Goal: Task Accomplishment & Management: Complete application form

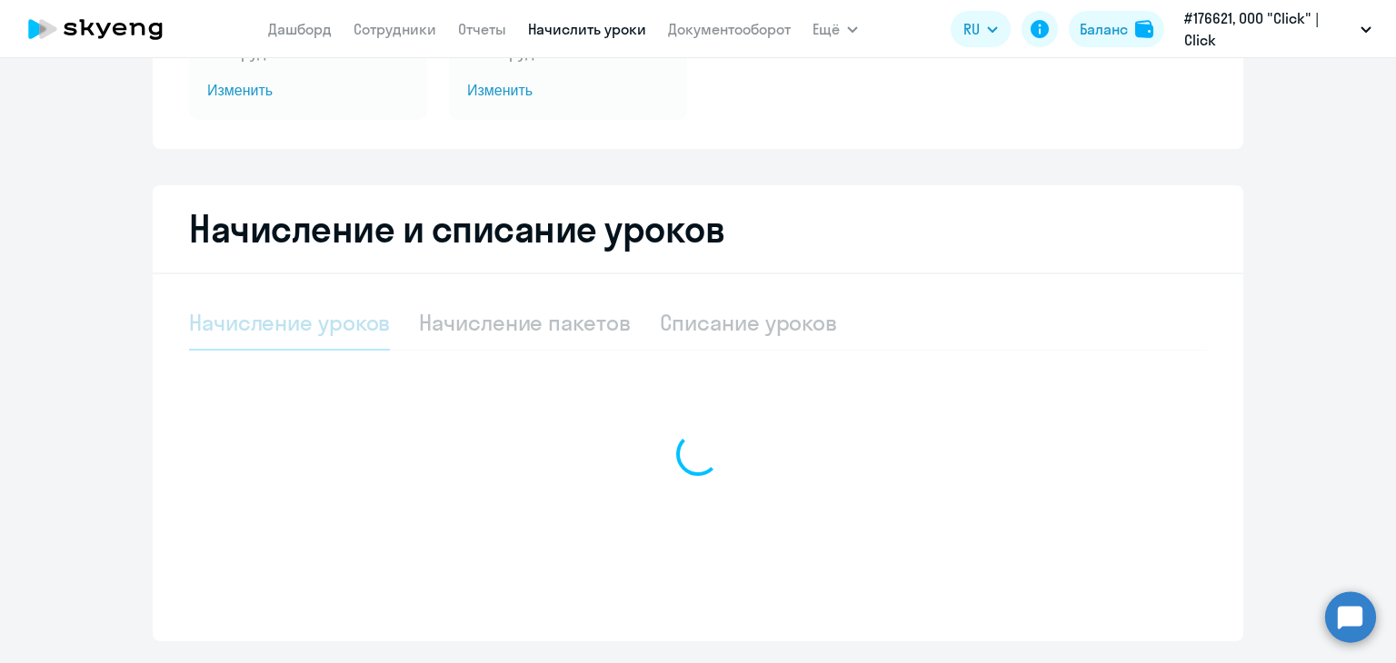
select select "10"
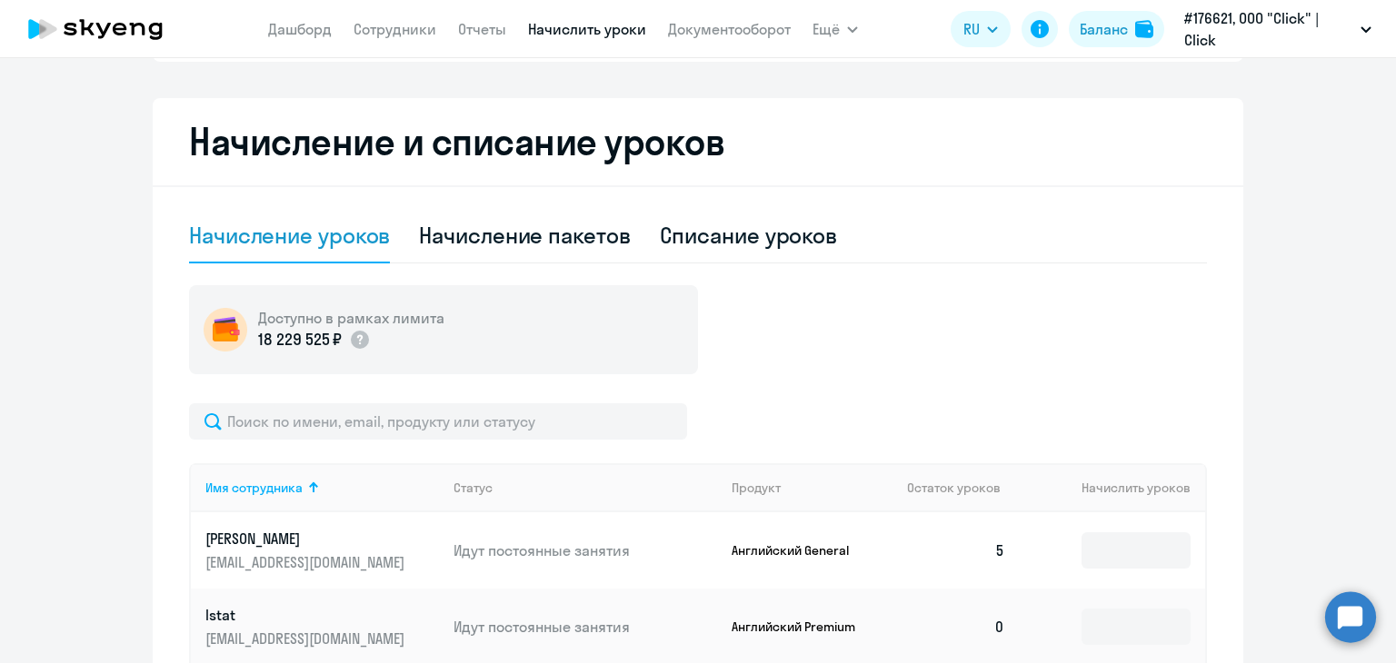
scroll to position [273, 0]
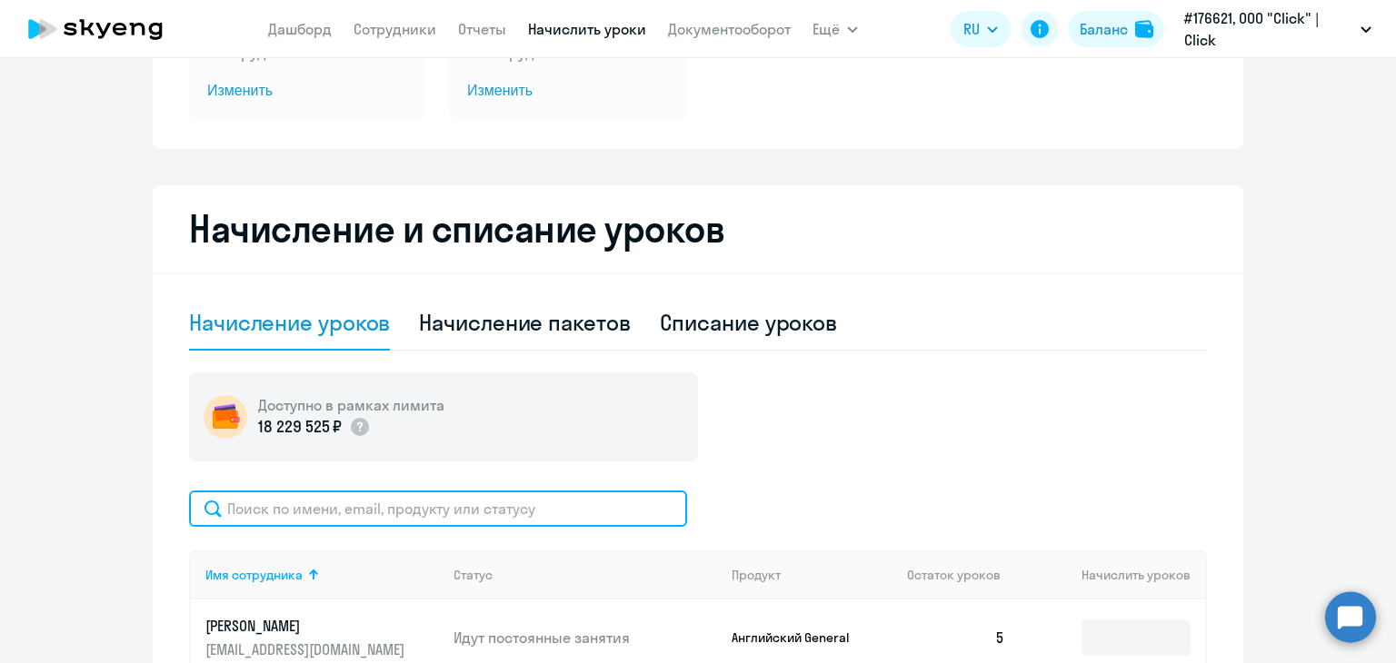
click at [269, 517] on input "text" at bounding box center [438, 509] width 498 height 36
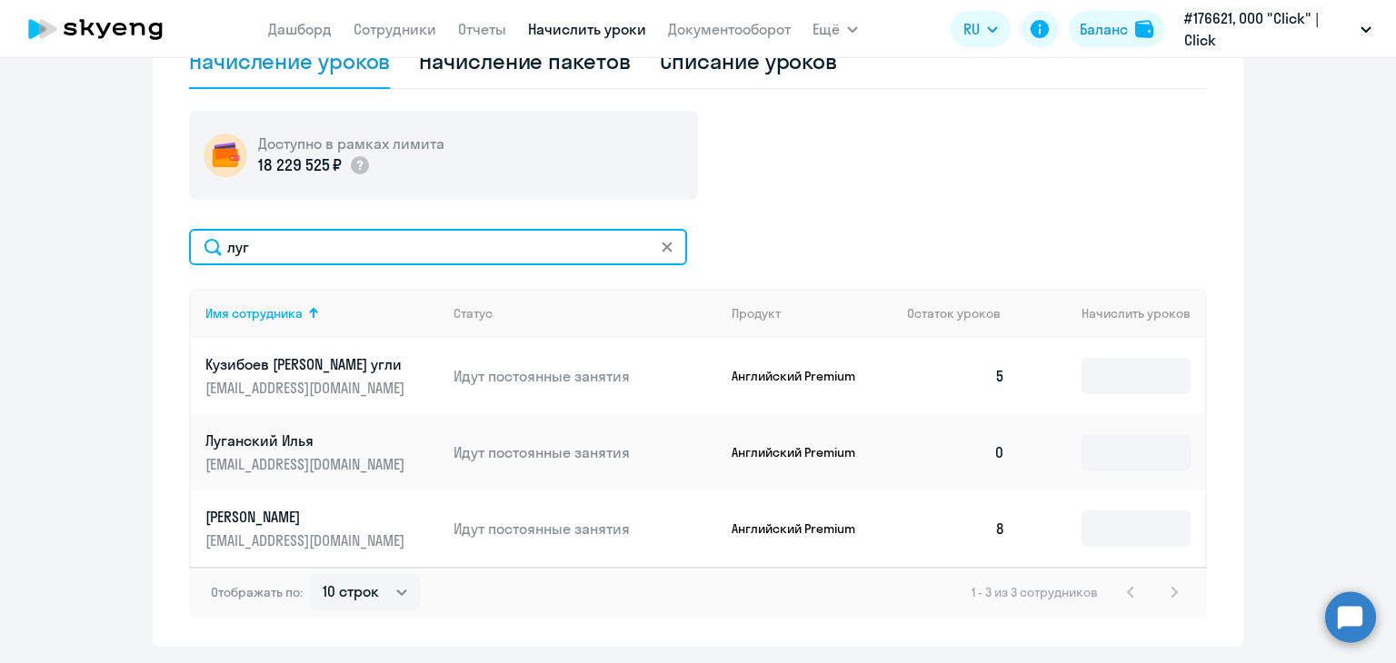
scroll to position [545, 0]
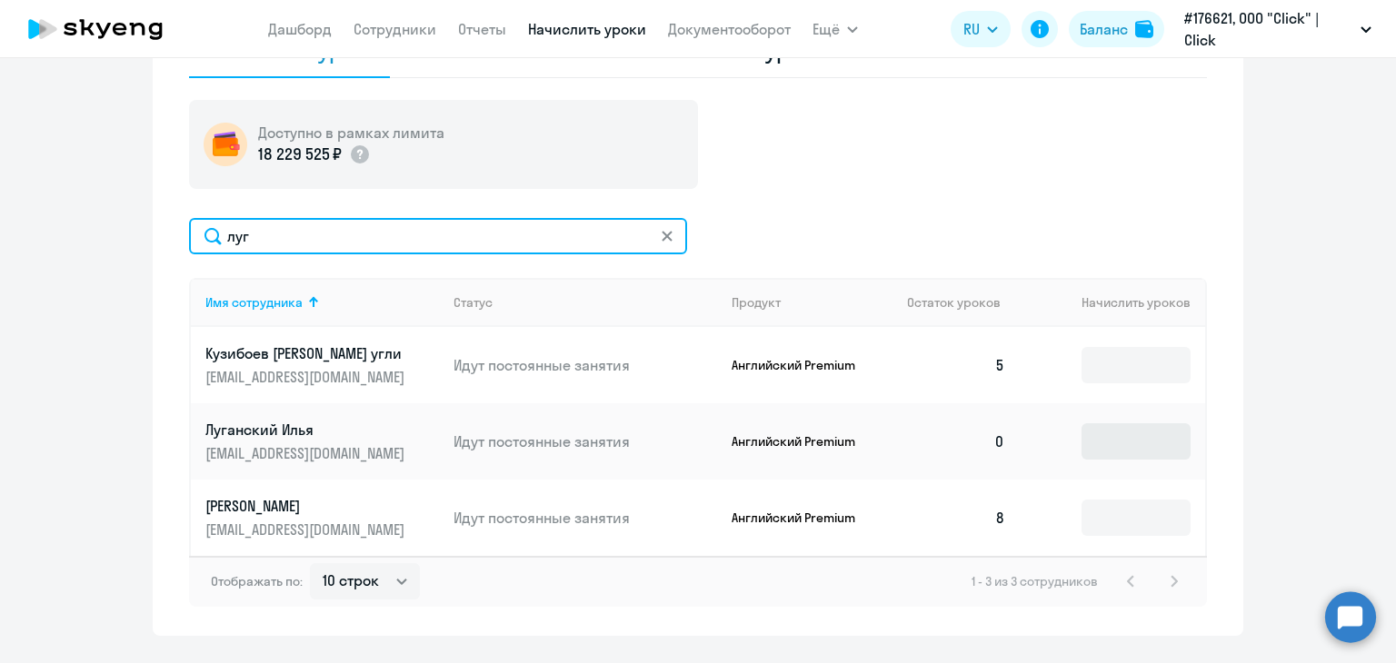
type input "луг"
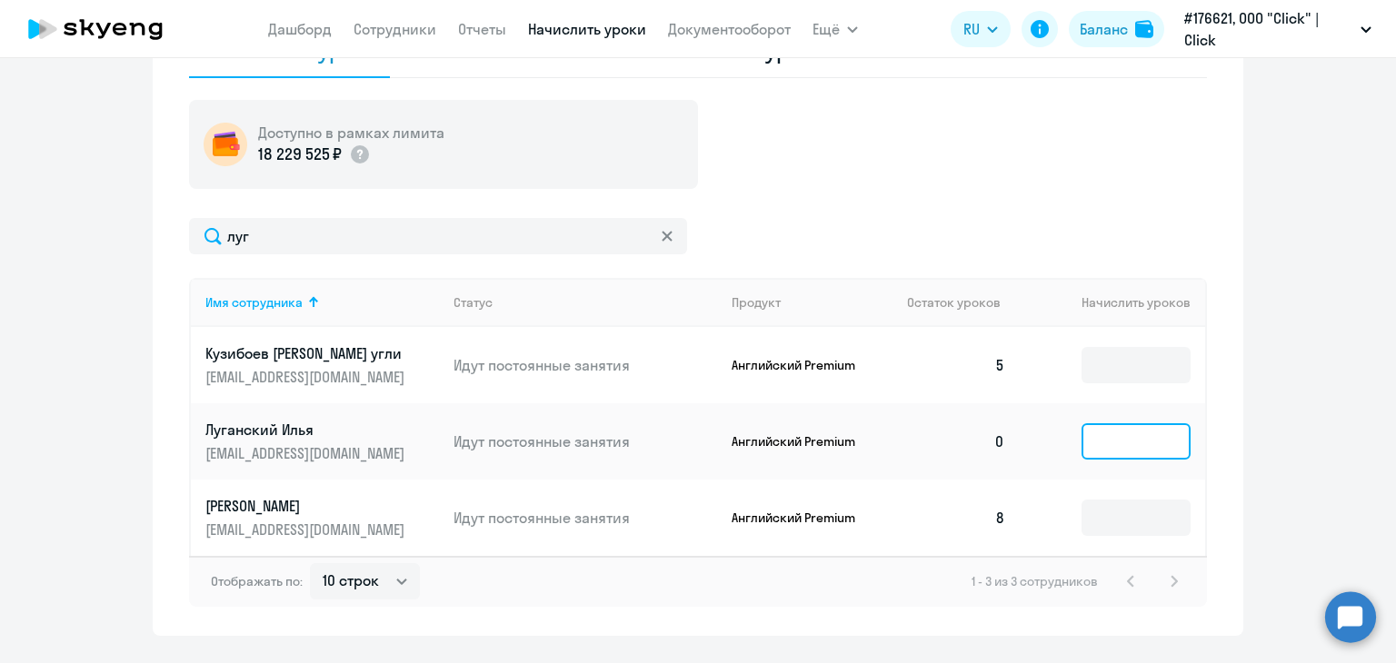
click at [1099, 450] on input at bounding box center [1135, 441] width 109 height 36
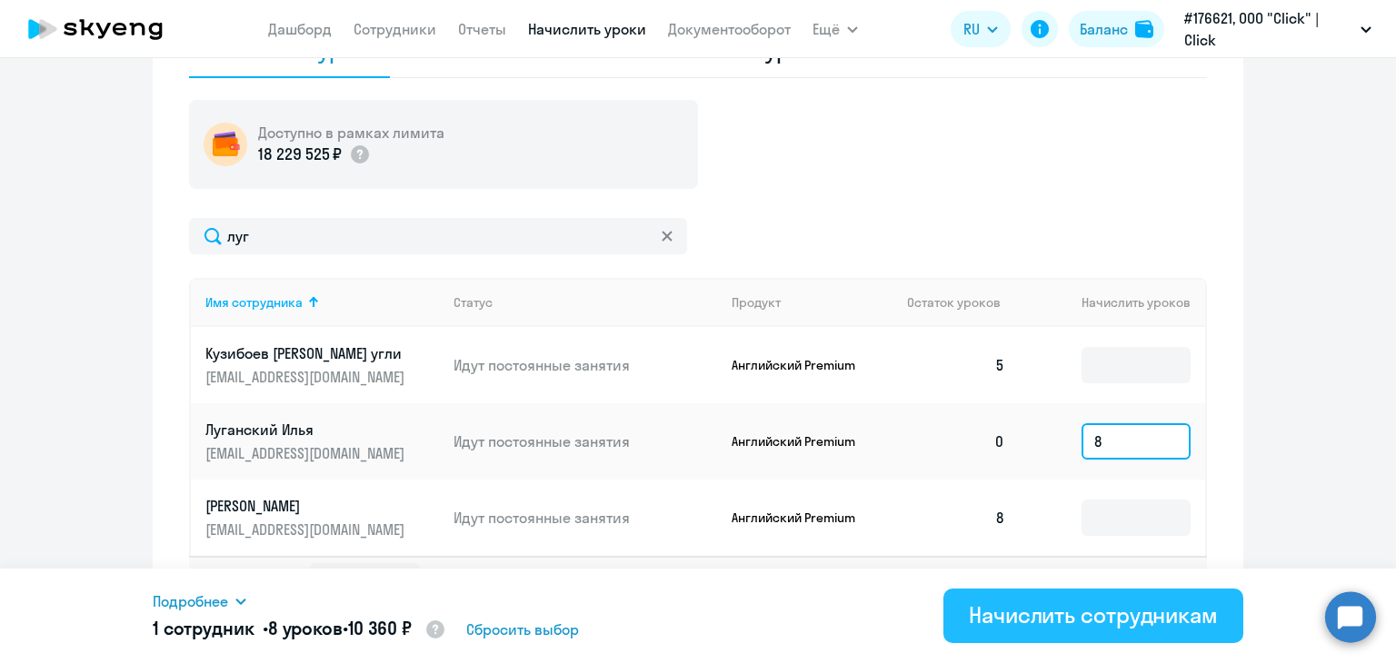
type input "8"
click at [1024, 598] on button "Начислить сотрудникам" at bounding box center [1093, 616] width 300 height 55
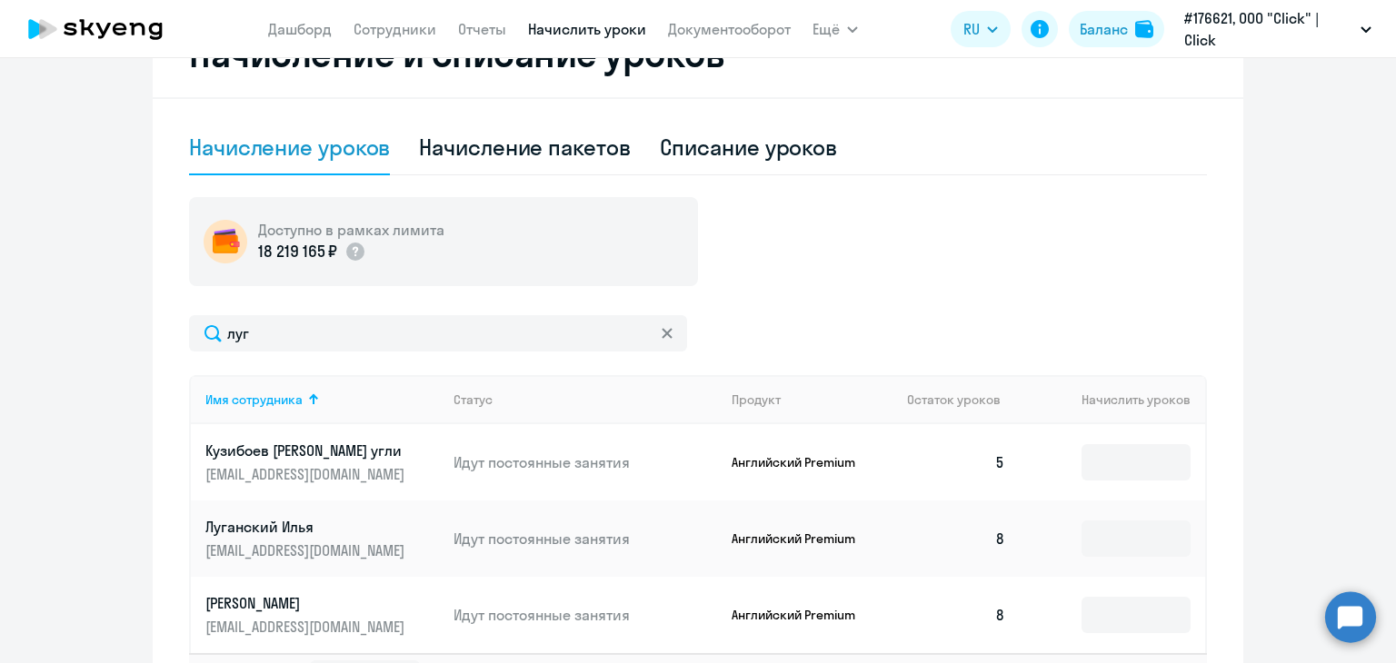
scroll to position [363, 0]
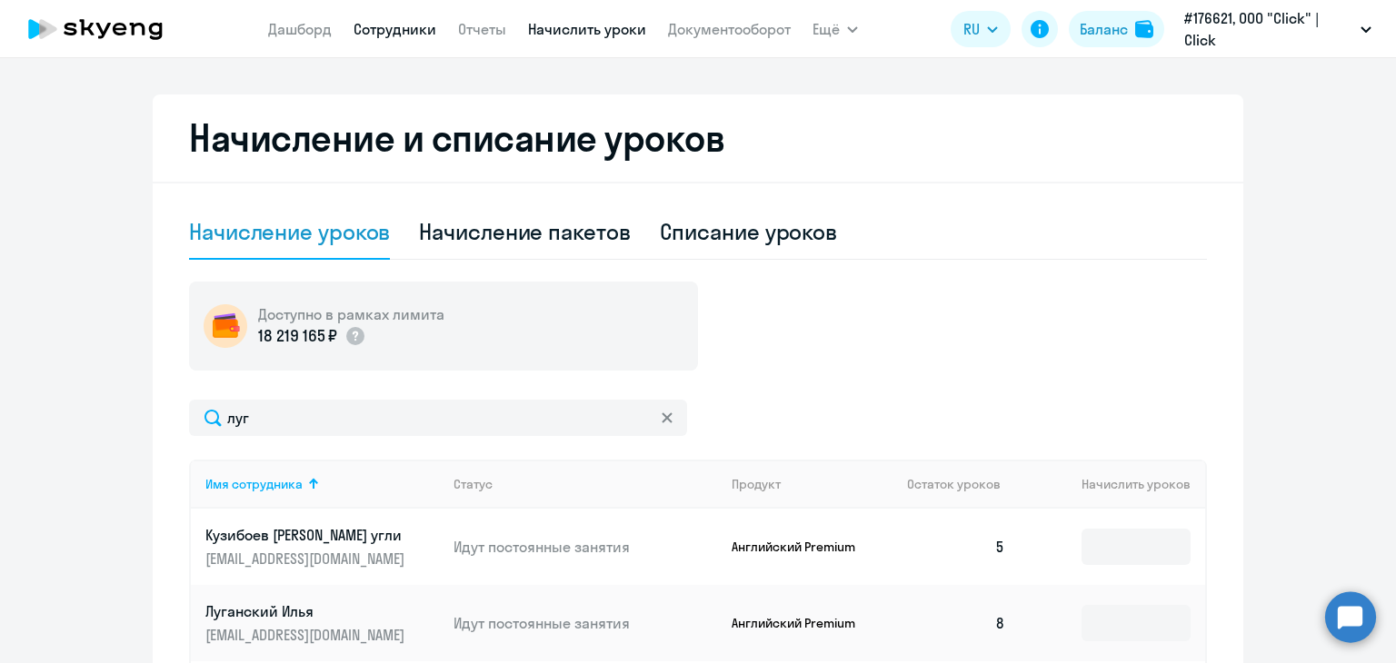
click at [408, 33] on link "Сотрудники" at bounding box center [394, 29] width 83 height 18
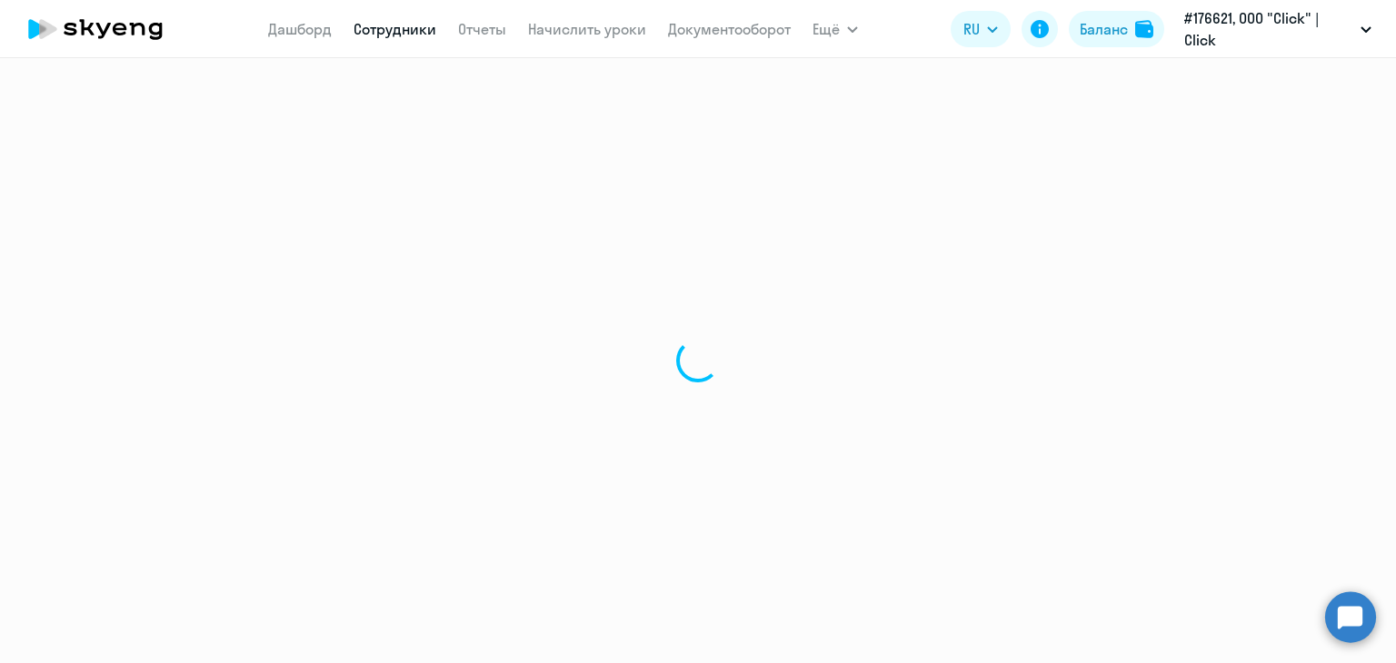
select select "30"
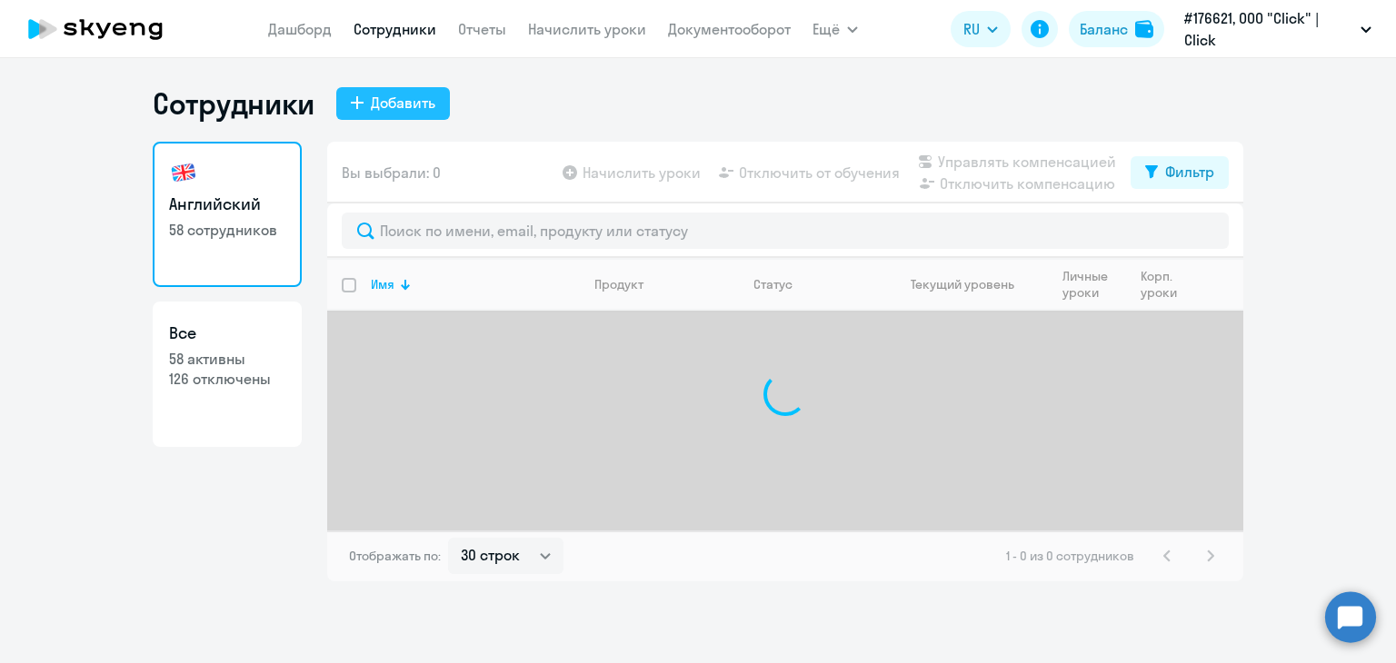
click at [352, 100] on icon at bounding box center [357, 102] width 13 height 13
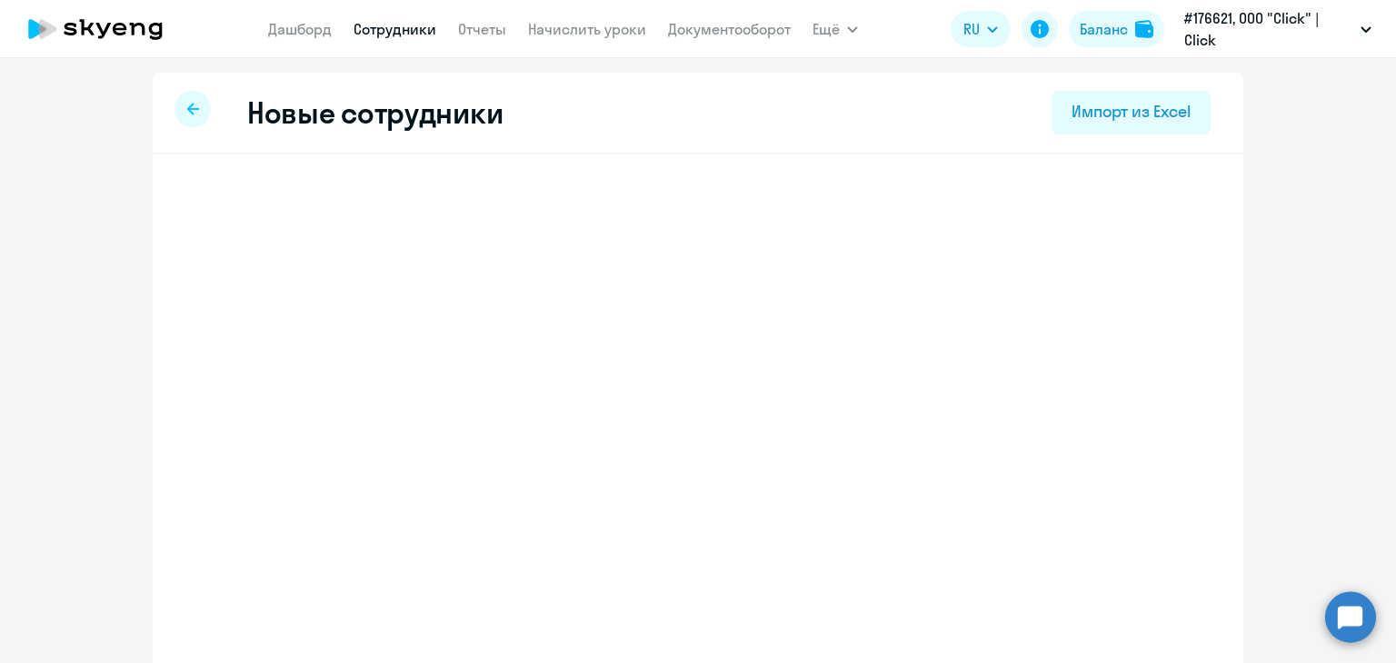
select select "english_adult_not_native_speaker"
select select "5"
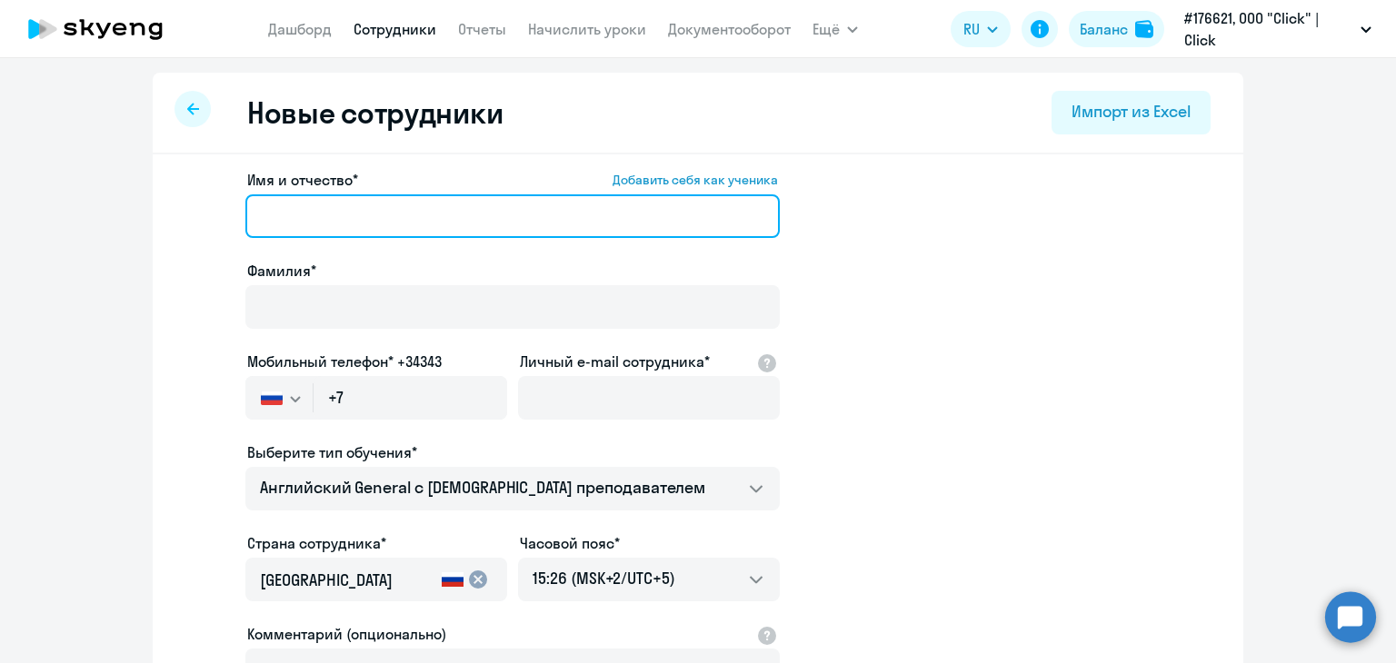
click at [360, 201] on input "Имя и отчество* Добавить себя как ученика" at bounding box center [512, 216] width 534 height 44
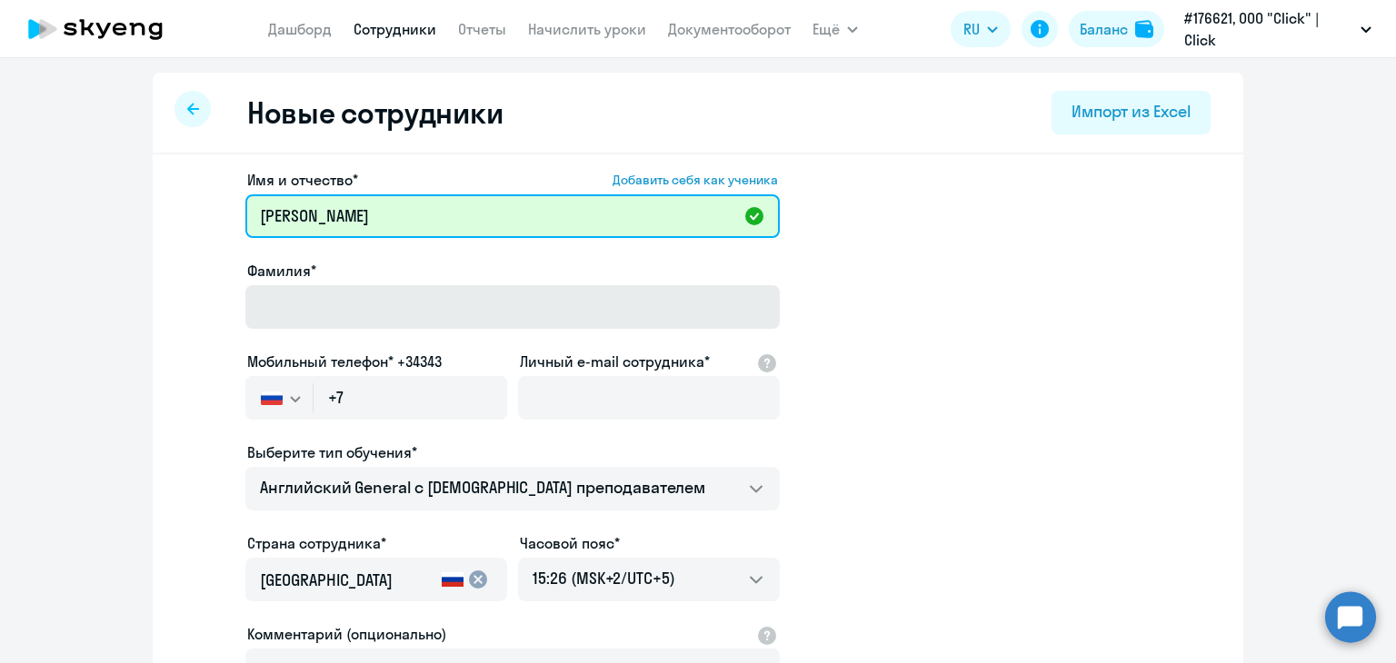
type input "[PERSON_NAME]"
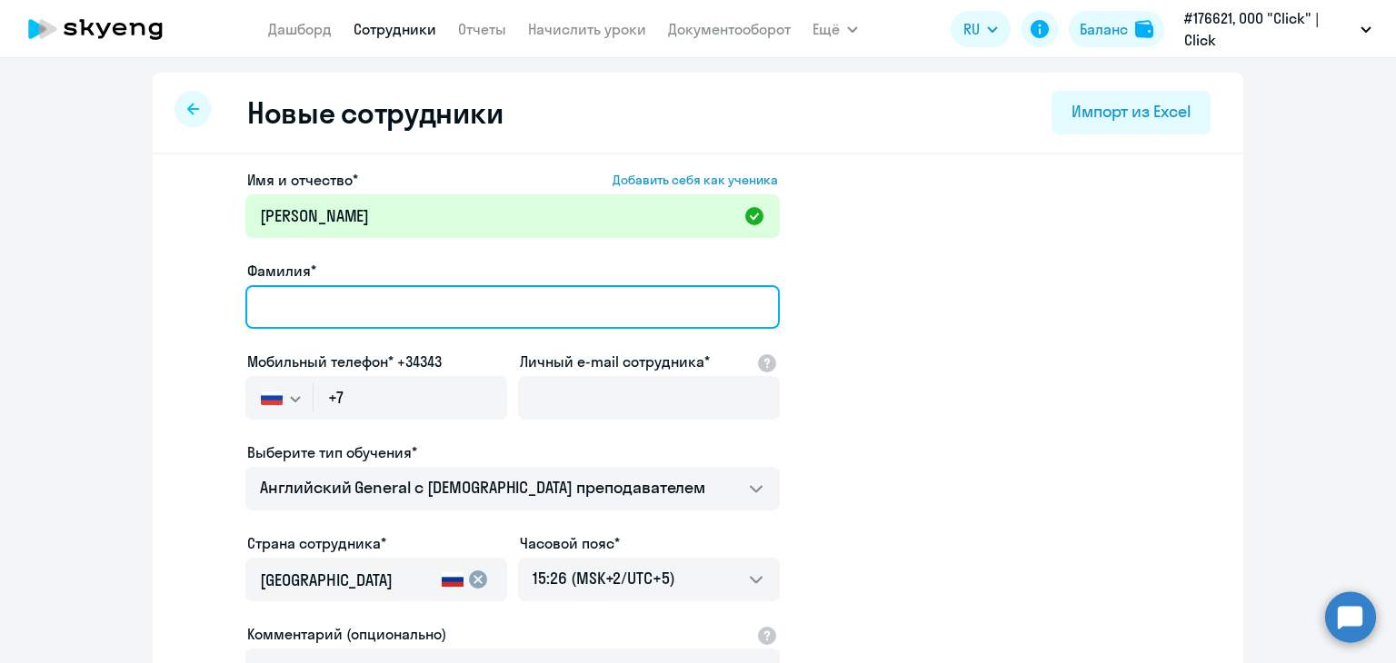
click at [283, 295] on input "Фамилия*" at bounding box center [512, 307] width 534 height 44
type input "[PERSON_NAME]"
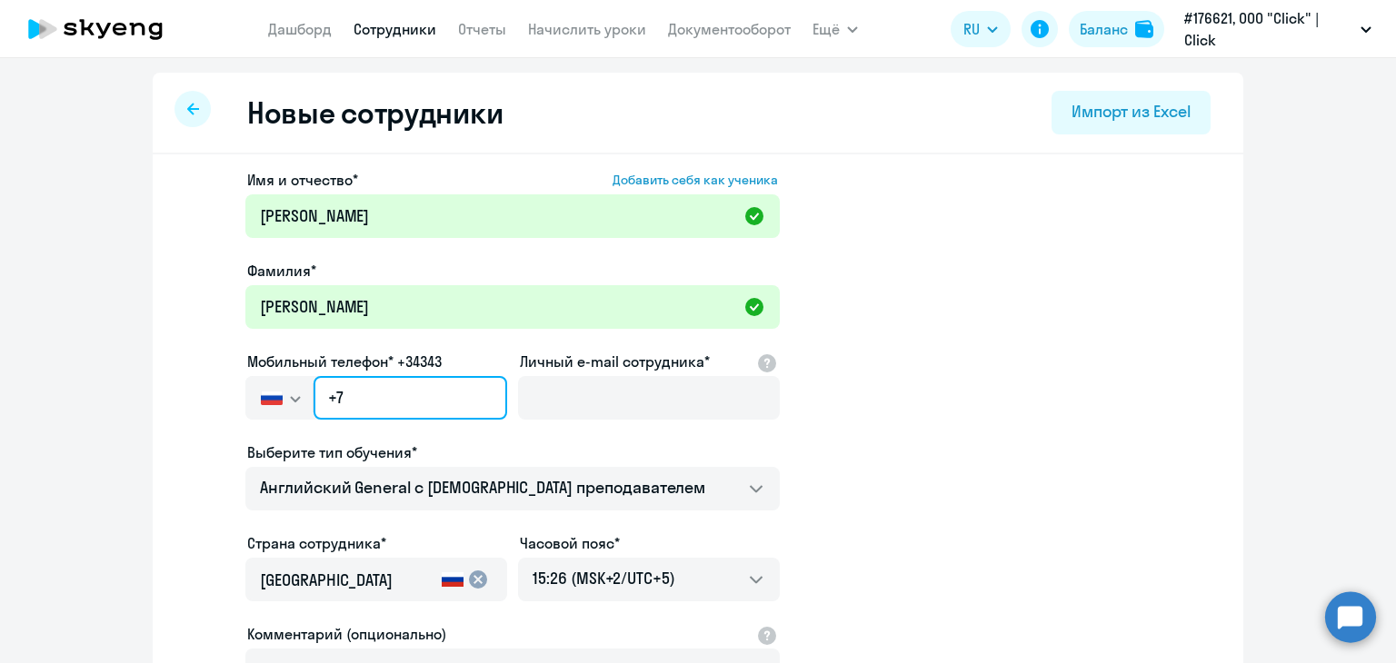
drag, startPoint x: 340, startPoint y: 396, endPoint x: 319, endPoint y: 403, distance: 21.8
click at [319, 403] on input "+7" at bounding box center [410, 398] width 194 height 44
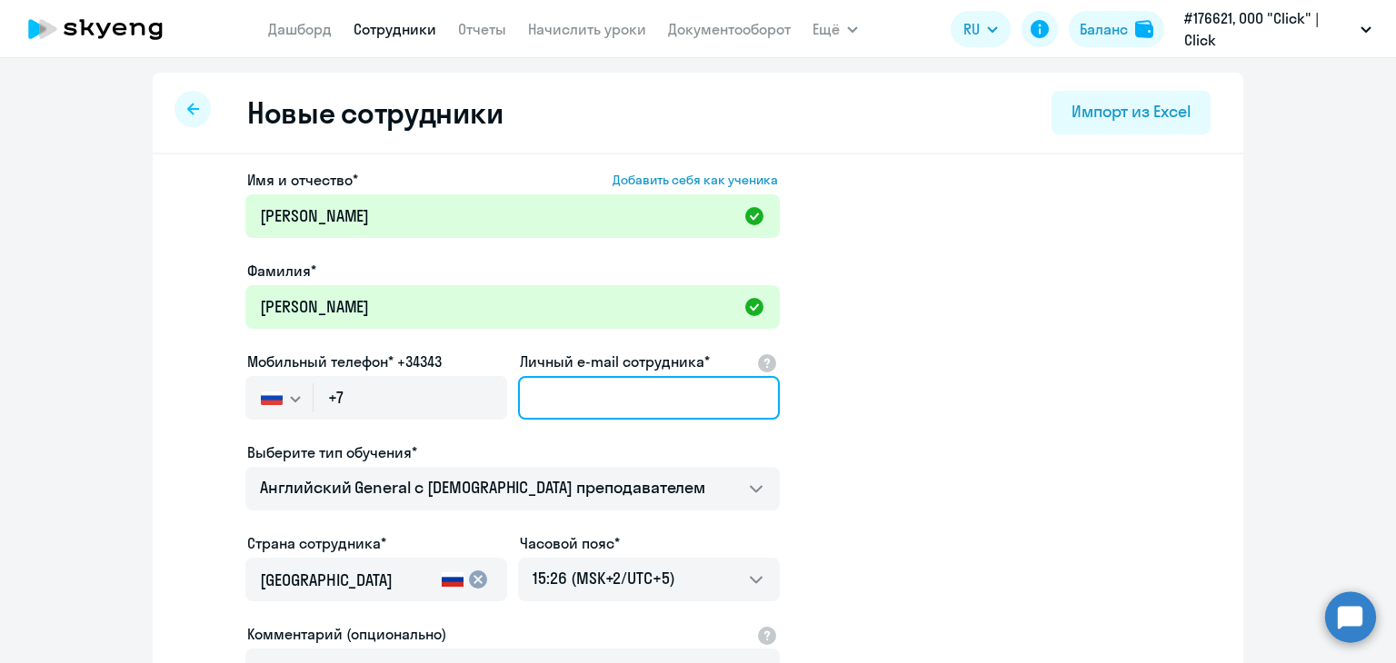
click at [586, 416] on input "Личный e-mail сотрудника*" at bounding box center [649, 398] width 262 height 44
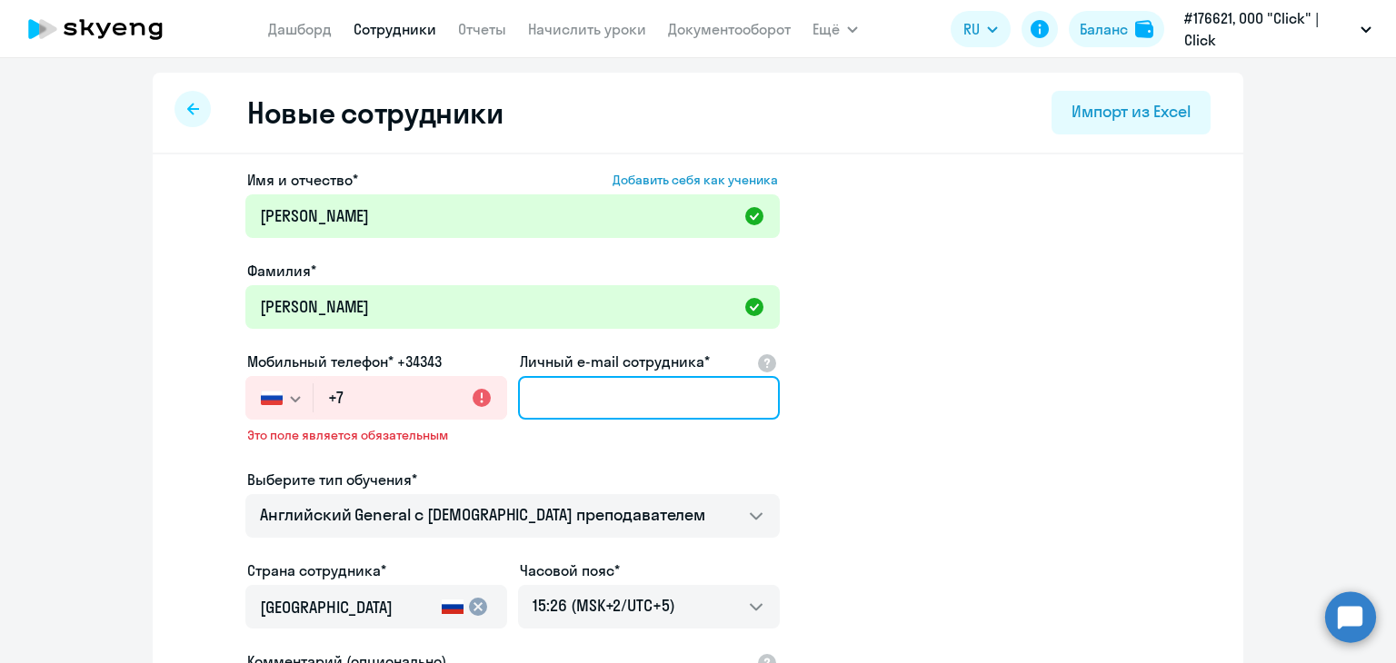
paste input "[EMAIL_ADDRESS][DOMAIN_NAME]"
type input "[EMAIL_ADDRESS][DOMAIN_NAME]"
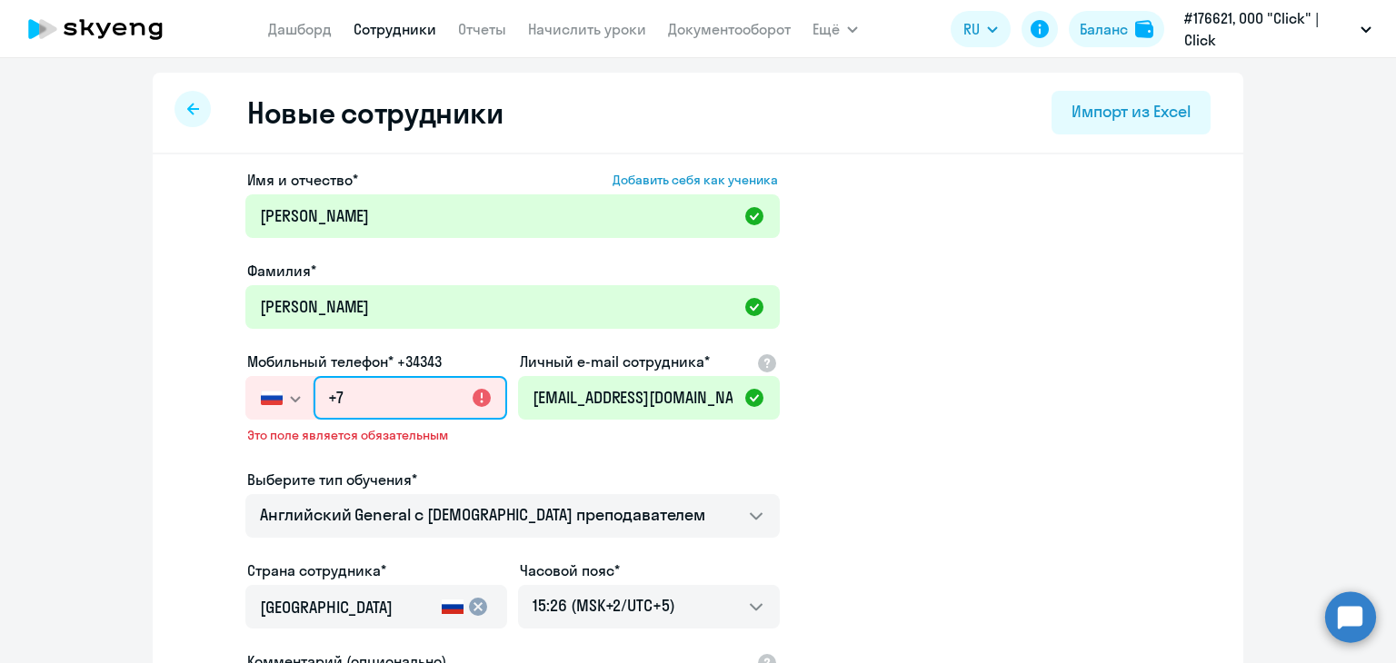
drag, startPoint x: 349, startPoint y: 405, endPoint x: 304, endPoint y: 399, distance: 45.0
click at [304, 399] on div "[GEOGRAPHIC_DATA] +7 [GEOGRAPHIC_DATA] +7 [GEOGRAPHIC_DATA] +380 [GEOGRAPHIC_DA…" at bounding box center [376, 398] width 262 height 44
paste input "[PHONE_NUMBER]"
type input "[PHONE_NUMBER]"
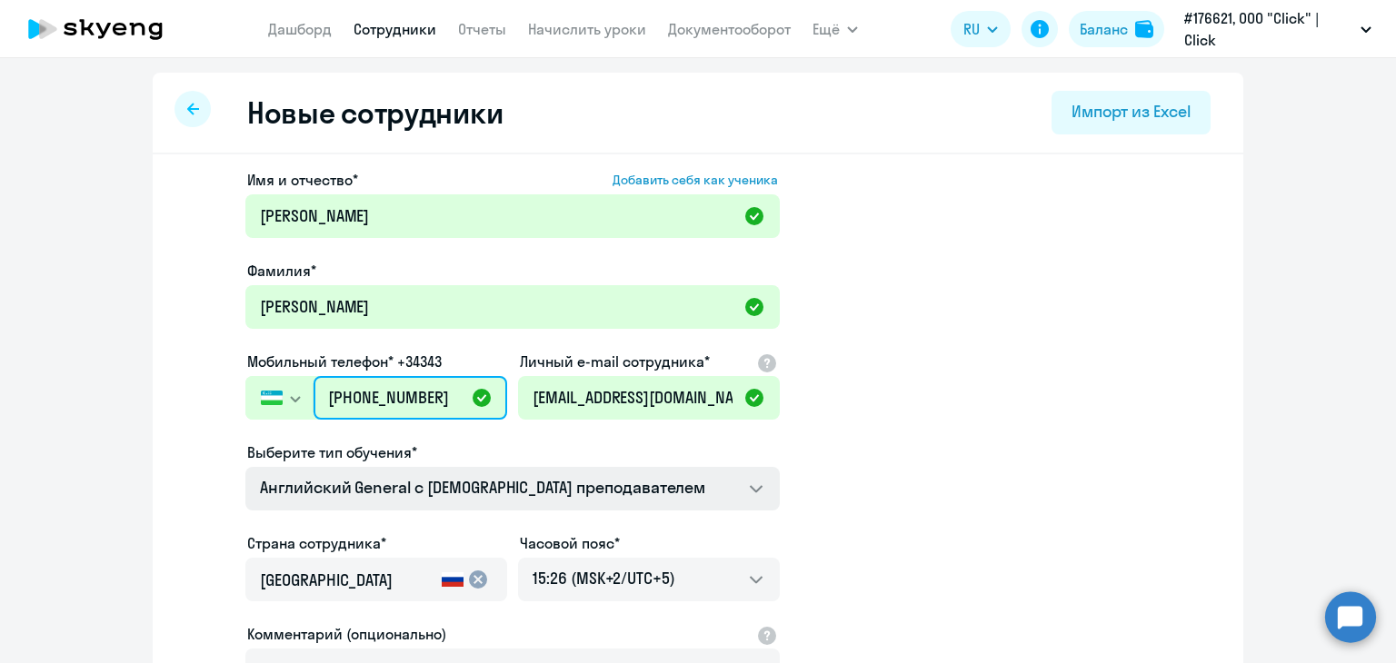
scroll to position [91, 0]
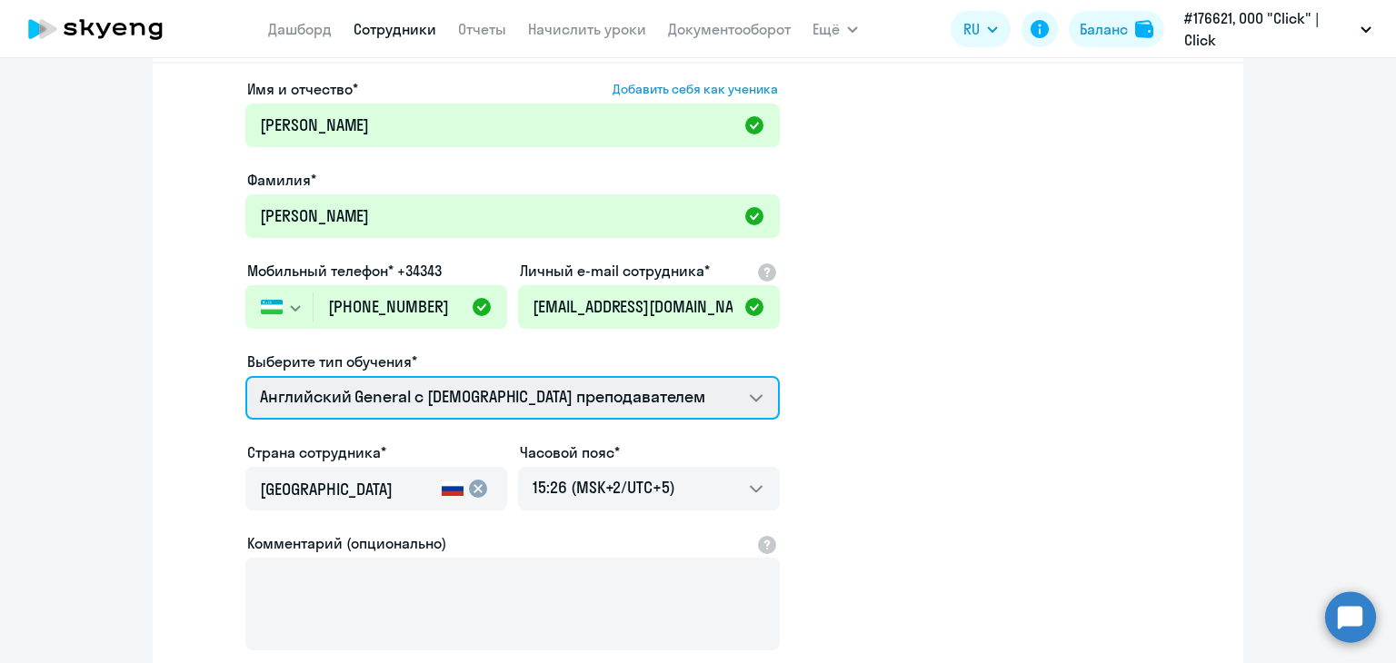
click at [502, 397] on select "Премиум английский с русскоговорящим преподавателем Английский General с [DEMOG…" at bounding box center [512, 398] width 534 height 44
select select "english_adult_not_native_speaker_premium"
click at [245, 376] on select "Премиум английский с русскоговорящим преподавателем Английский General с [DEMOG…" at bounding box center [512, 398] width 534 height 44
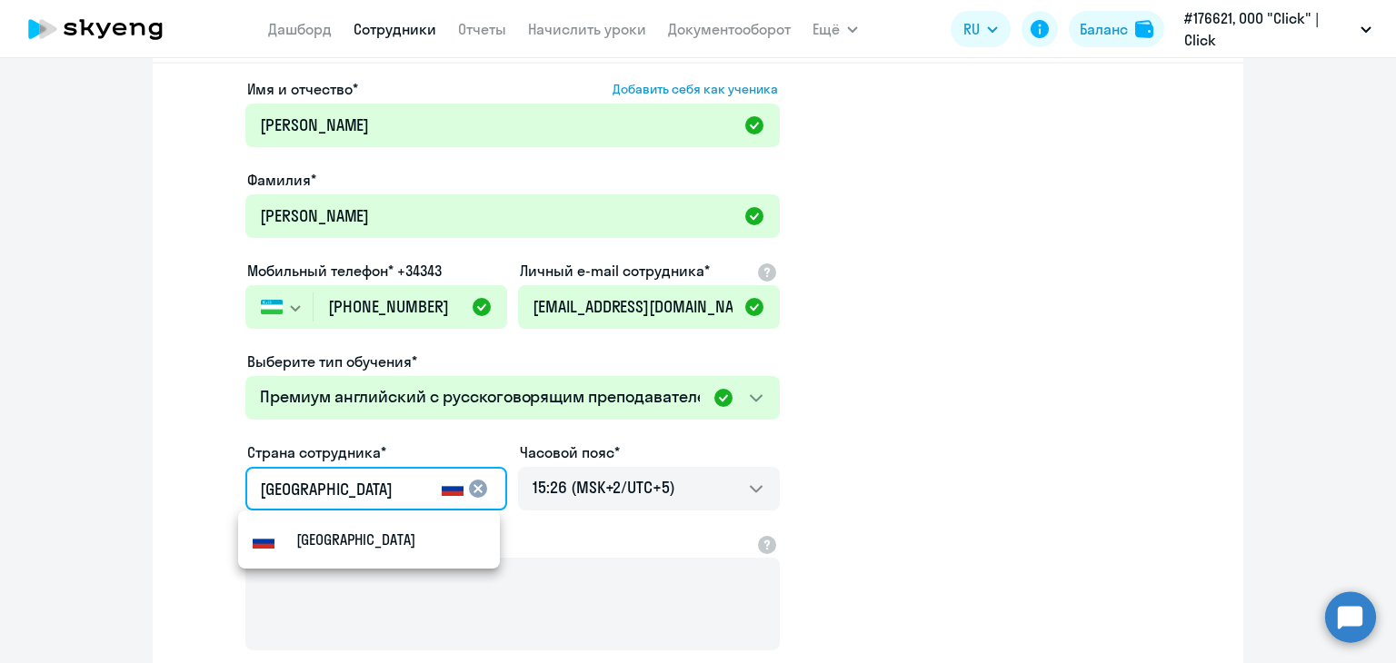
click at [420, 486] on input "[GEOGRAPHIC_DATA]" at bounding box center [347, 490] width 174 height 24
drag, startPoint x: 371, startPoint y: 480, endPoint x: 199, endPoint y: 452, distance: 174.0
click at [199, 452] on app-new-student-form "Имя и отчество* Добавить себя как ученика [PERSON_NAME]* [PERSON_NAME] телефон*…" at bounding box center [698, 402] width 1032 height 648
click at [307, 552] on mat-option "Узбекистан" at bounding box center [369, 540] width 262 height 44
type input "Узбекистан"
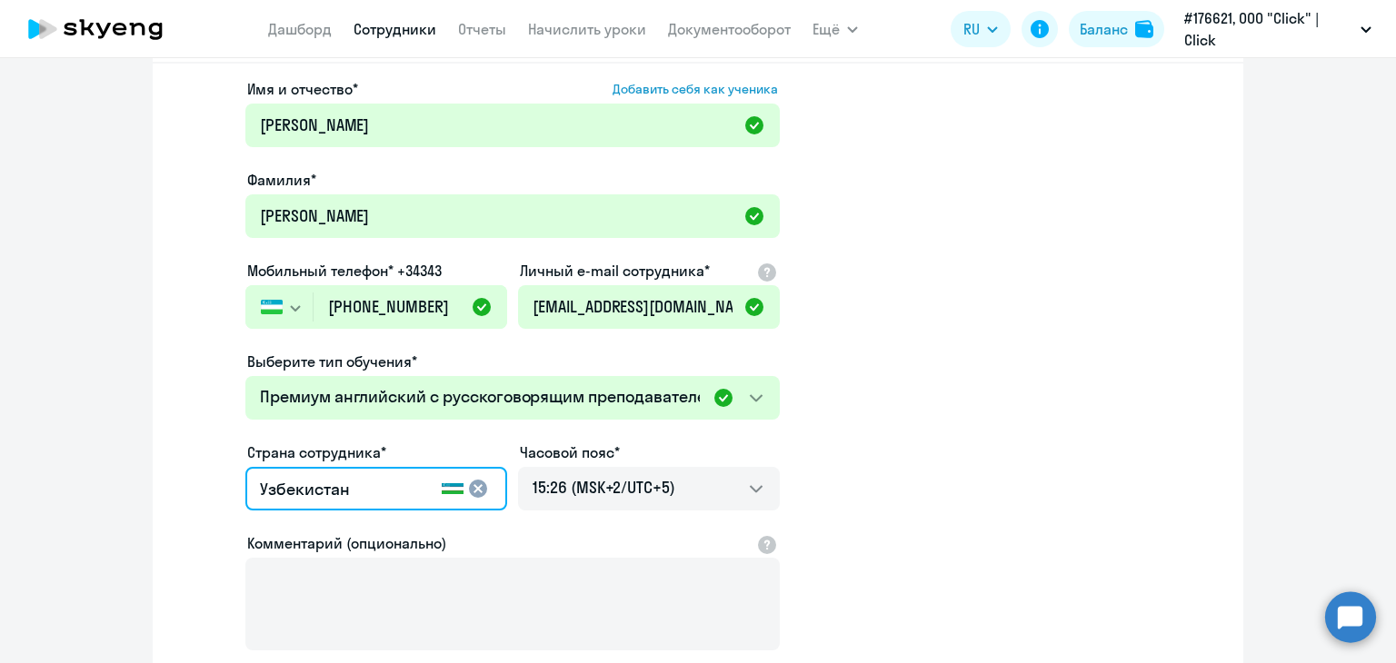
scroll to position [0, 0]
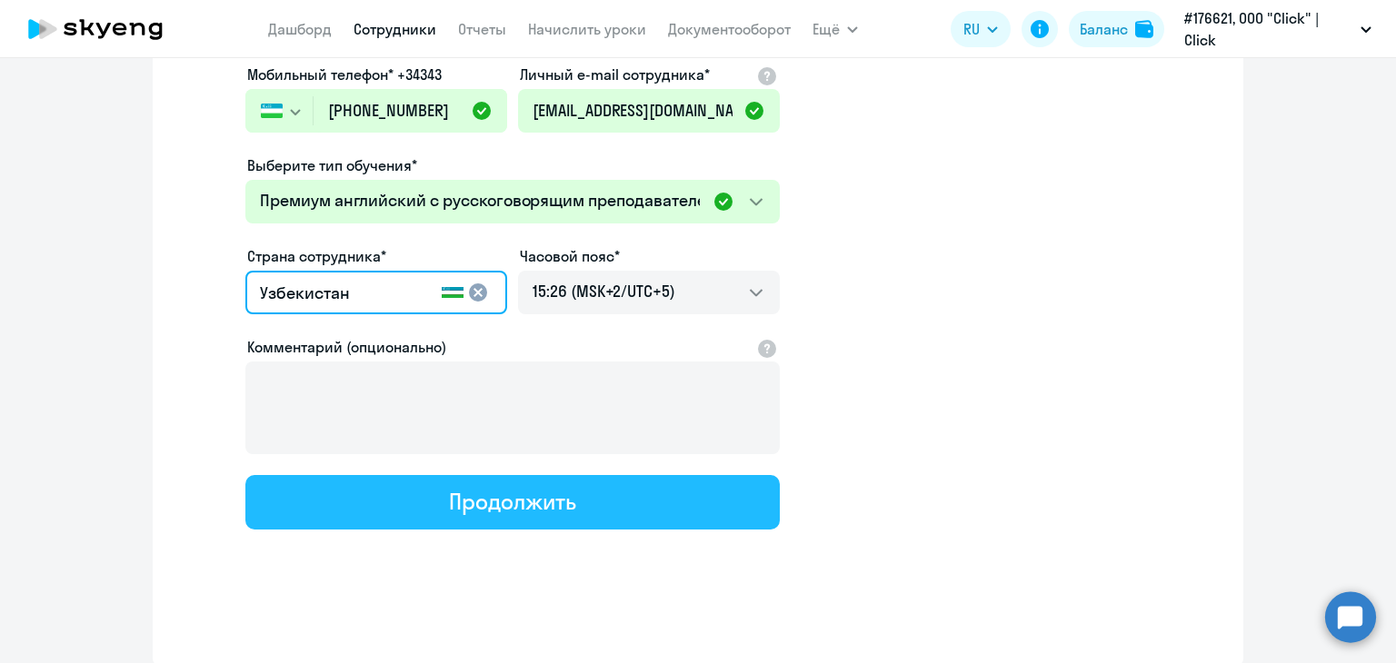
click at [536, 487] on div "Продолжить" at bounding box center [512, 501] width 126 height 29
select select "english_adult_not_native_speaker_premium"
select select "5"
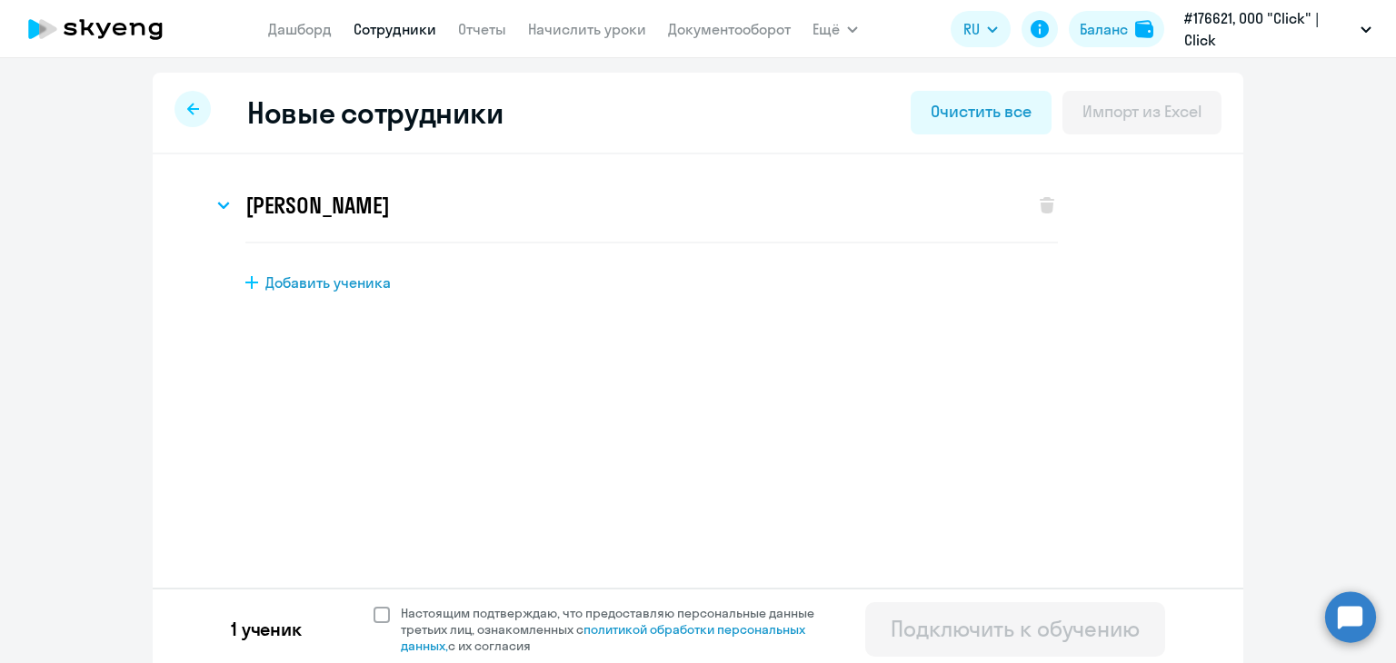
click at [378, 611] on span at bounding box center [381, 615] width 16 height 16
click at [373, 605] on input "Настоящим подтверждаю, что предоставляю персональные данные третьих лиц, ознако…" at bounding box center [373, 604] width 1 height 1
checkbox input "true"
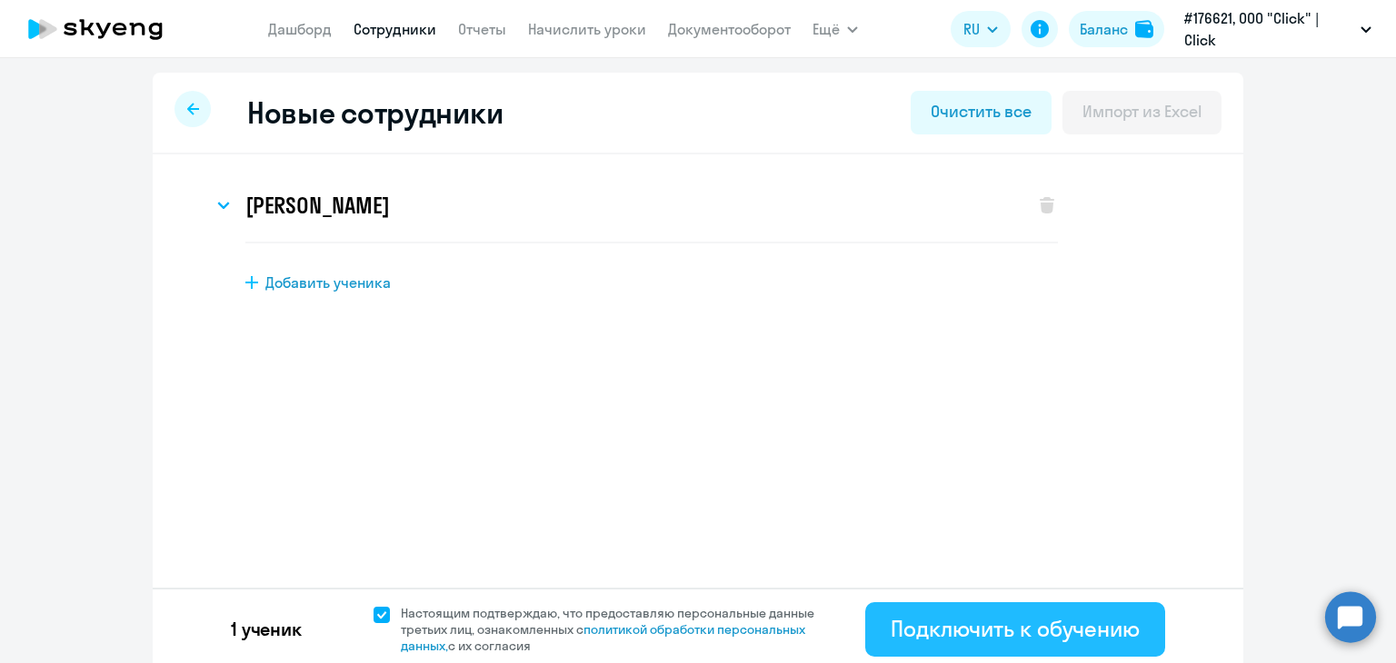
click at [1001, 619] on div "Подключить к обучению" at bounding box center [1014, 628] width 249 height 29
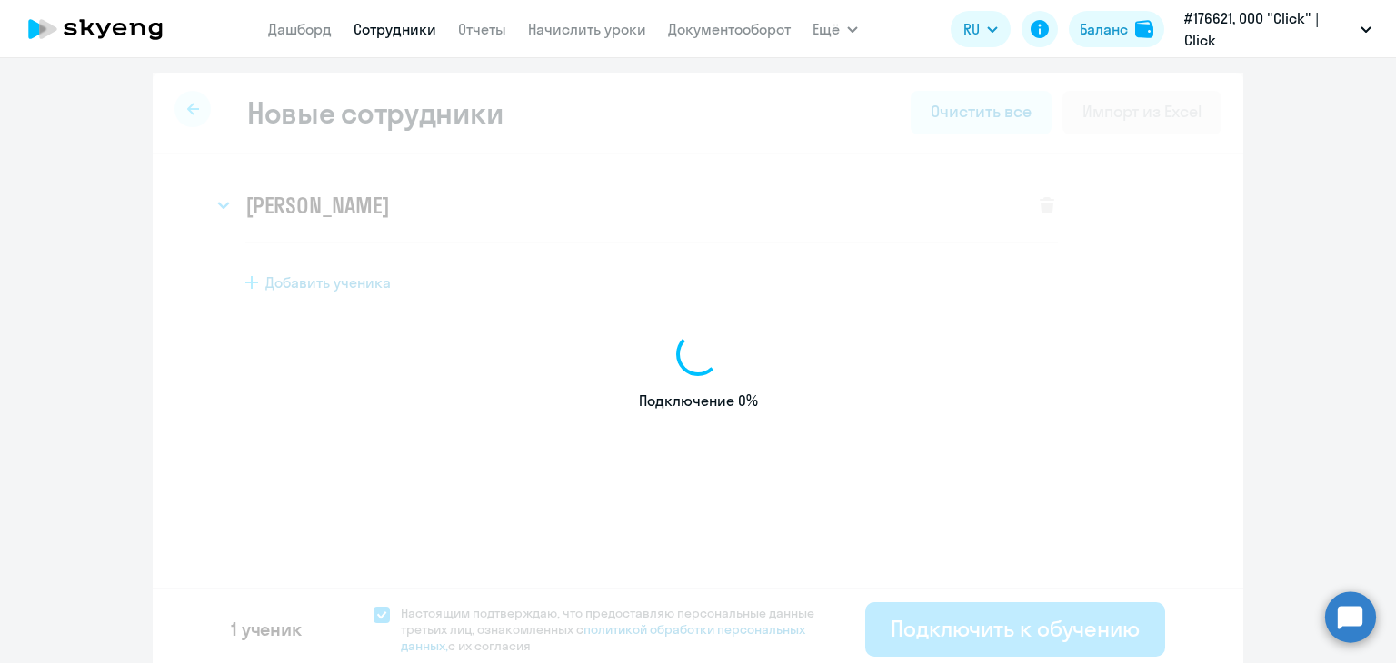
select select "english_adult_not_native_speaker"
select select "5"
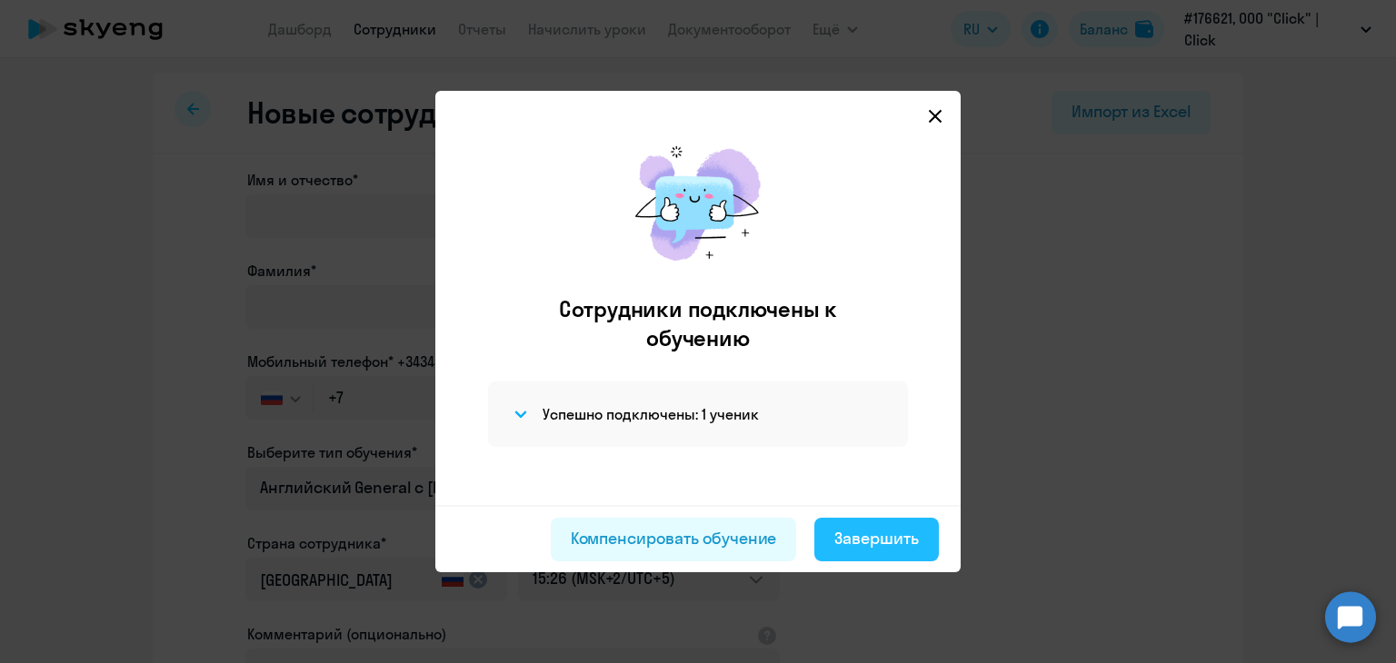
click at [876, 538] on div "Завершить" at bounding box center [876, 539] width 85 height 24
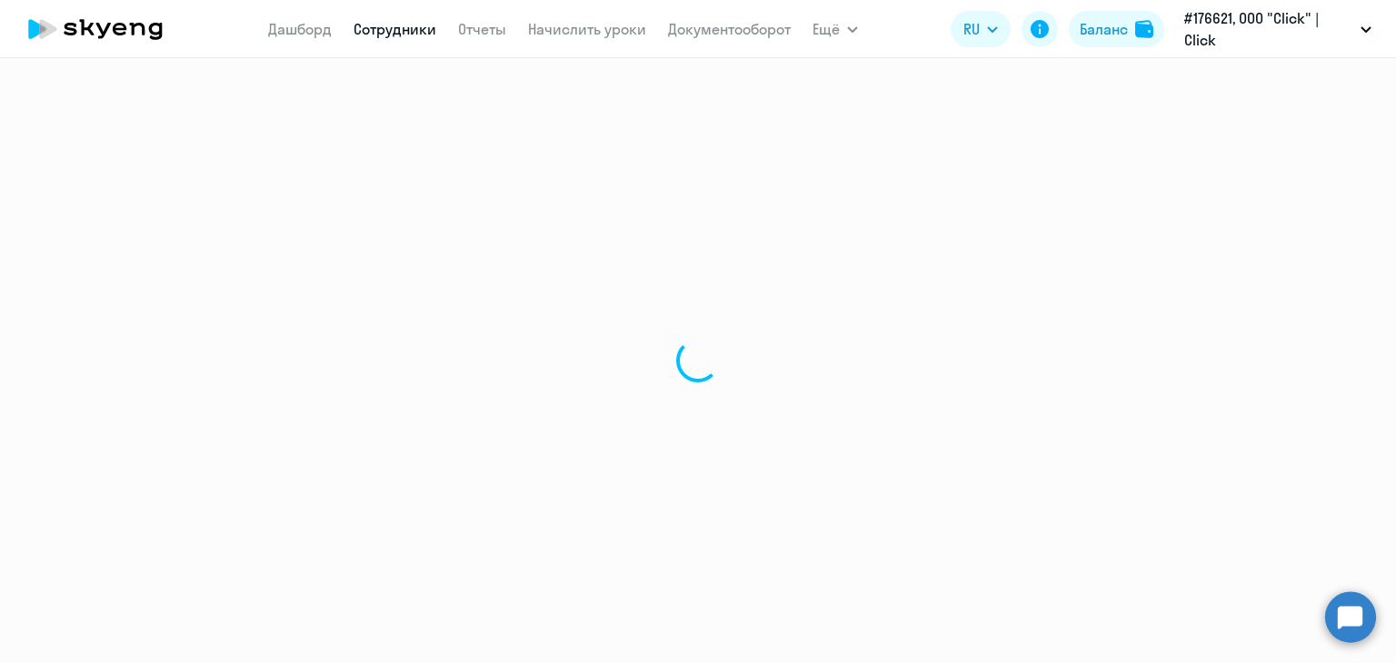
select select "30"
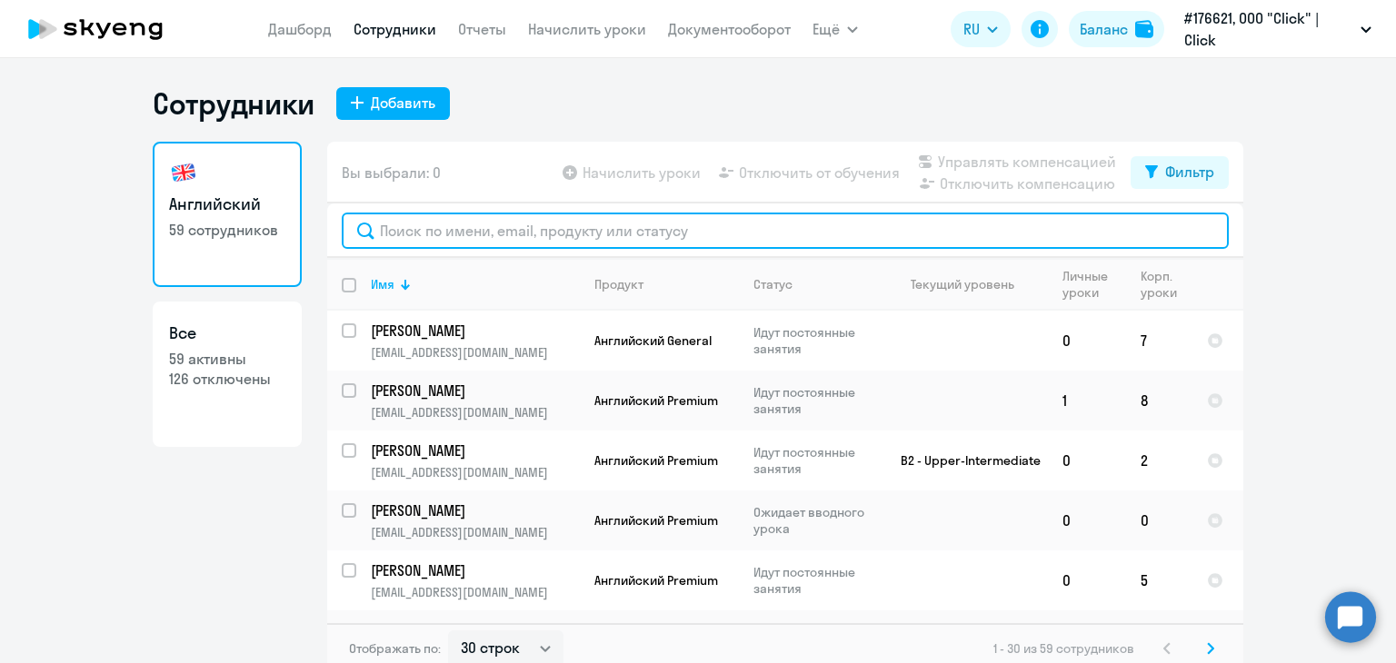
click at [507, 231] on input "text" at bounding box center [785, 231] width 887 height 36
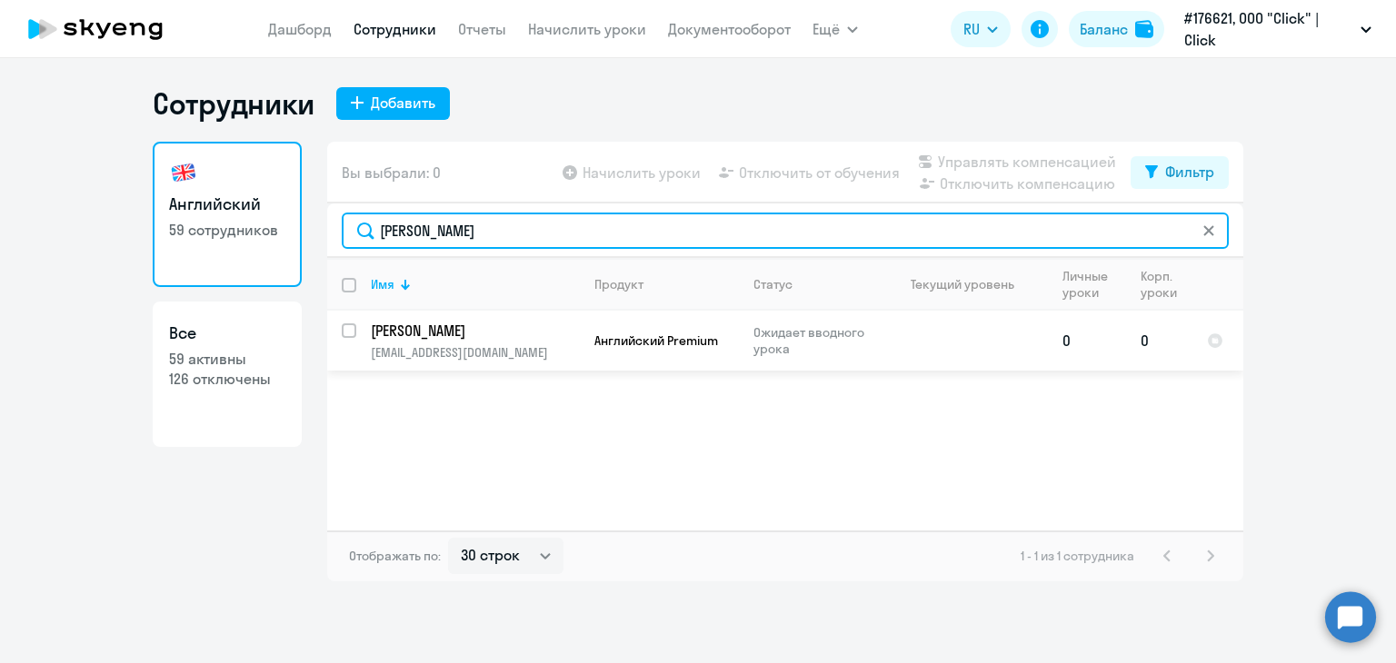
type input "[PERSON_NAME]"
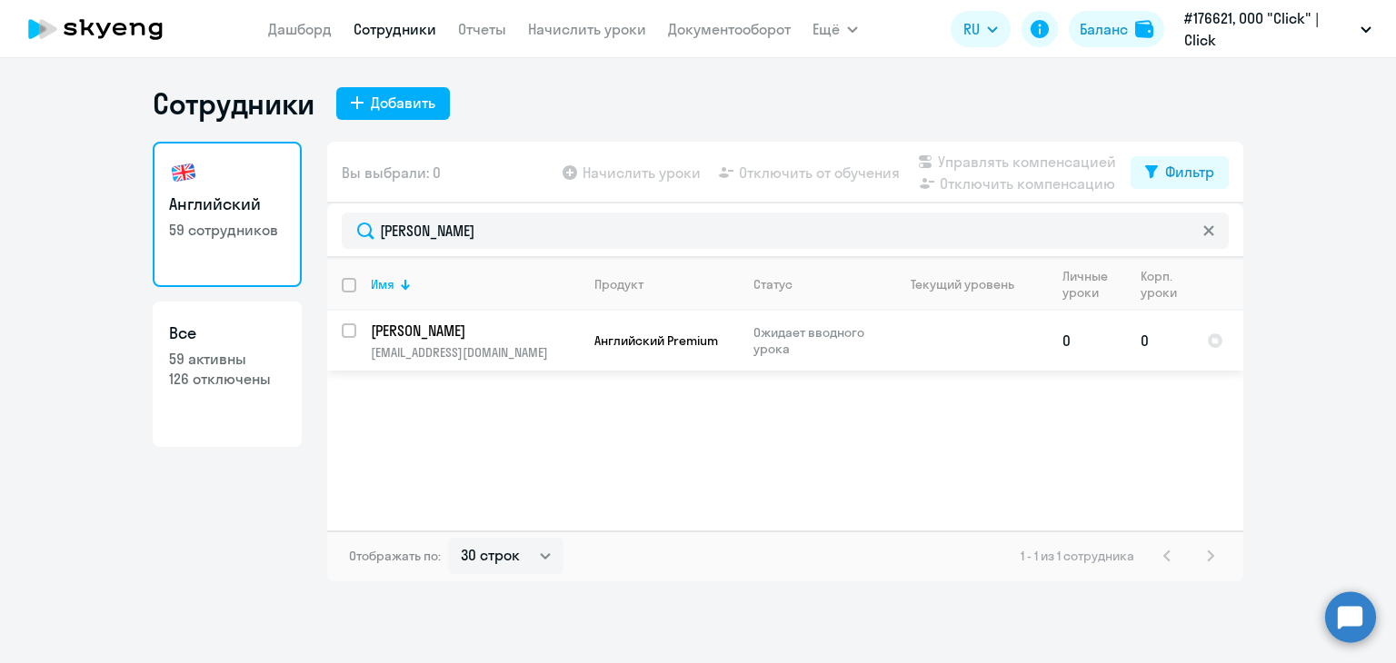
click at [1156, 339] on td "0" at bounding box center [1159, 341] width 66 height 60
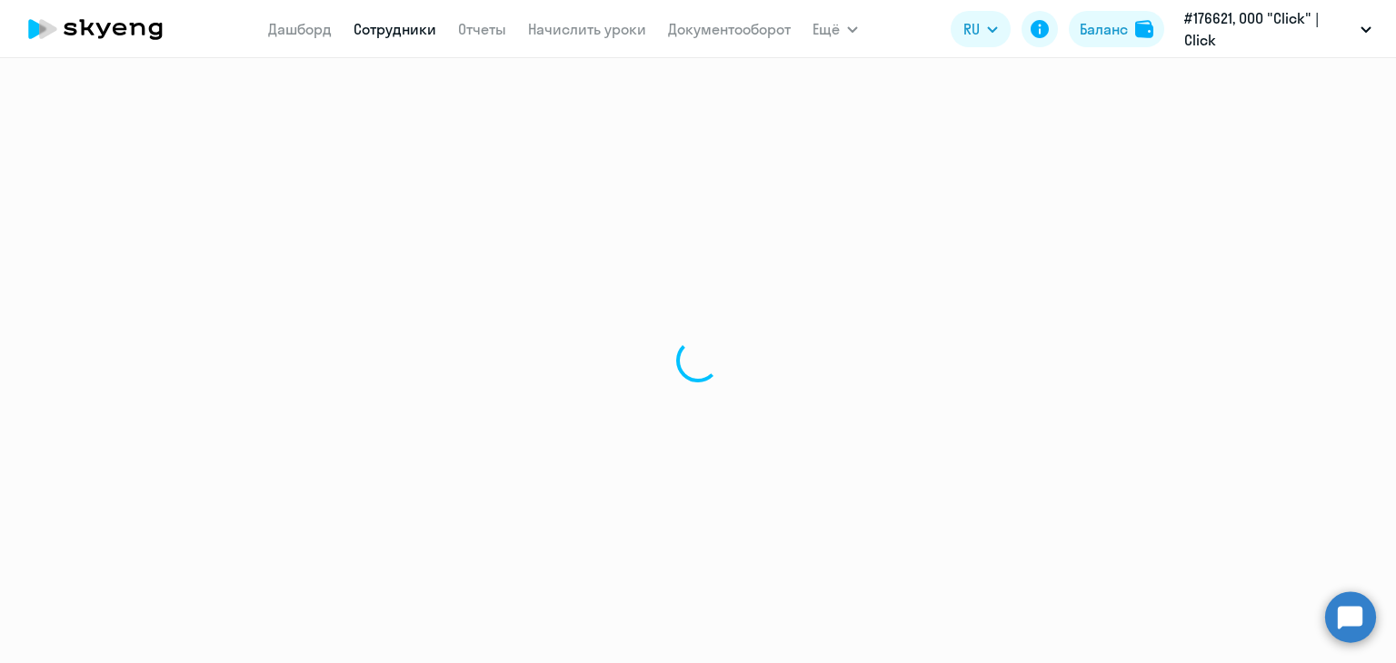
select select "english"
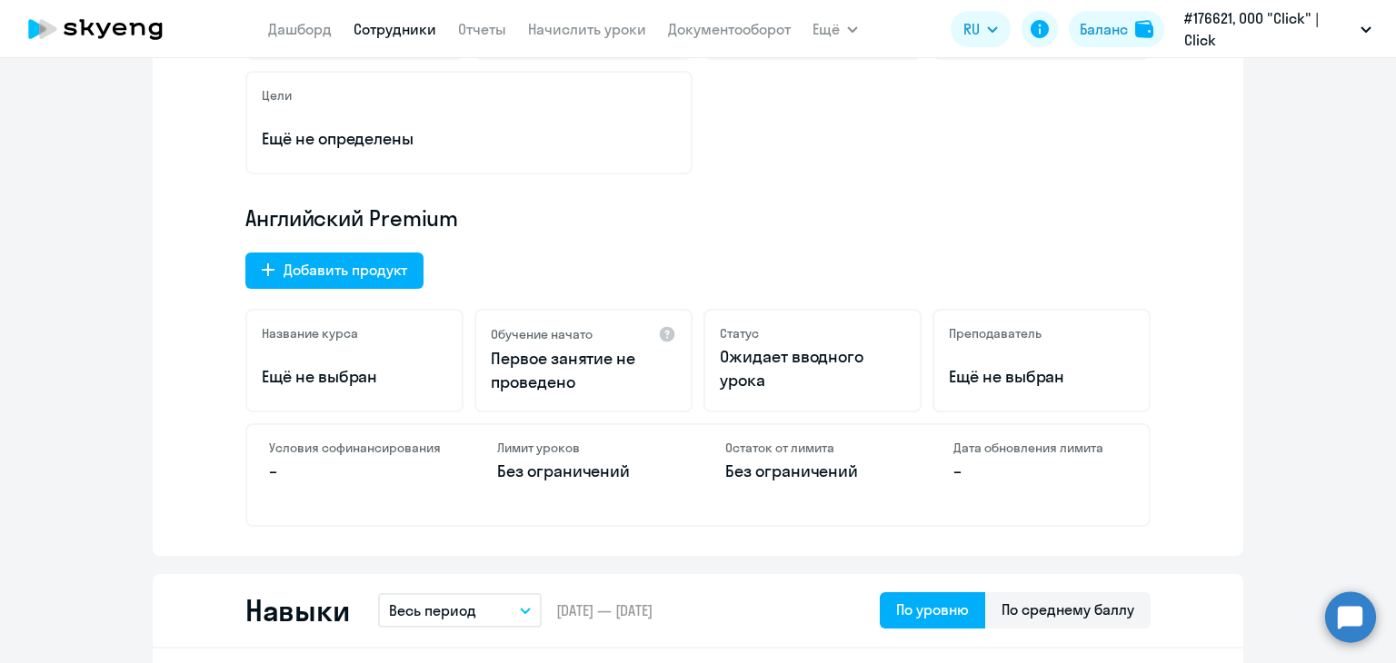
scroll to position [182, 0]
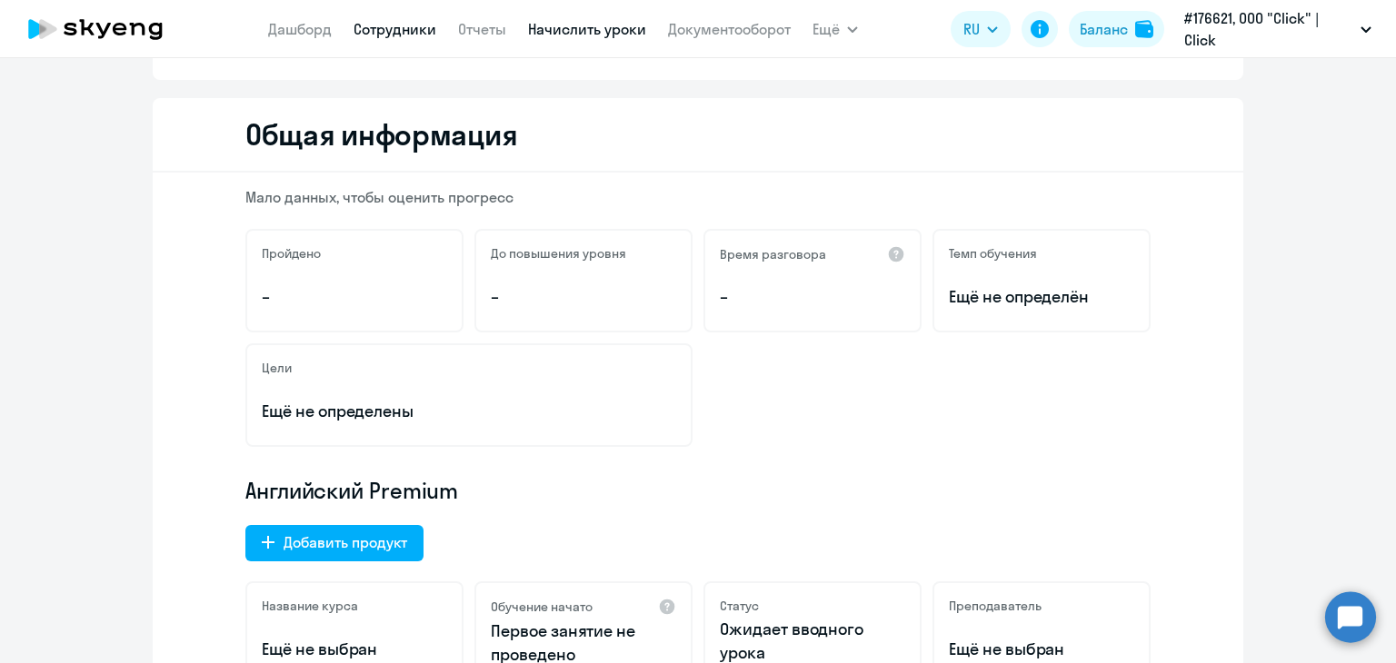
click at [607, 33] on link "Начислить уроки" at bounding box center [587, 29] width 118 height 18
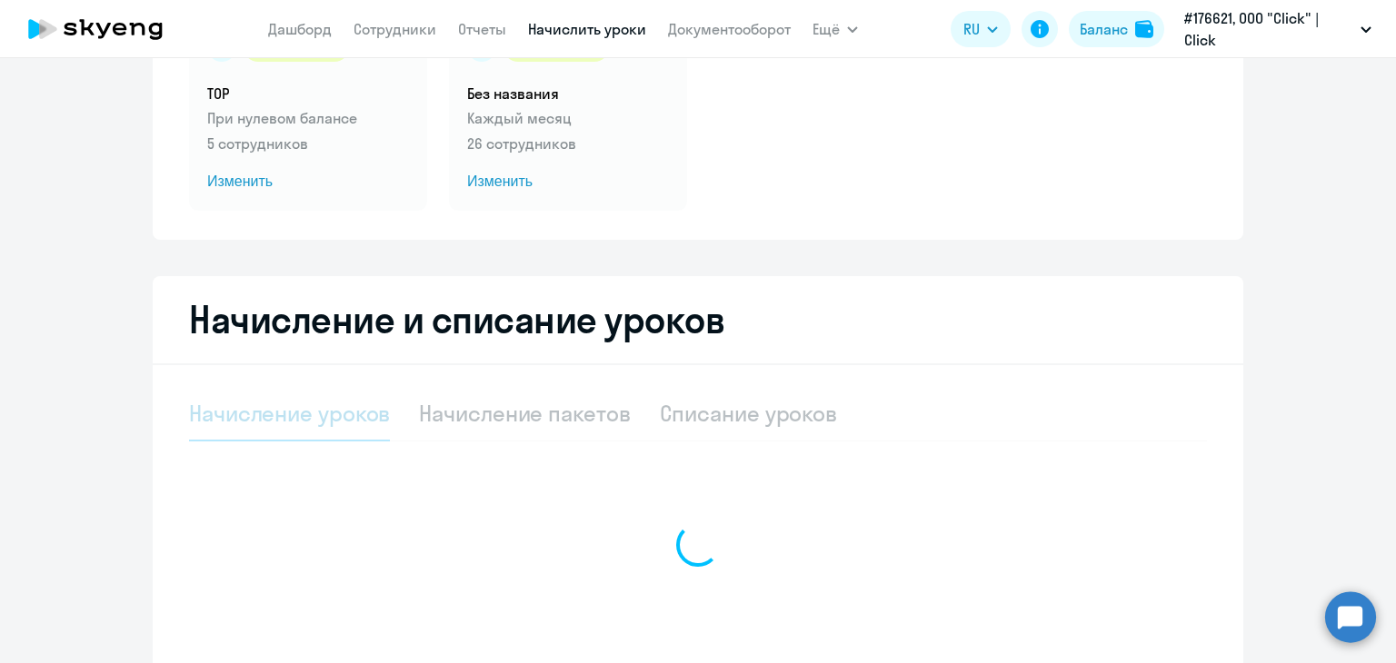
select select "10"
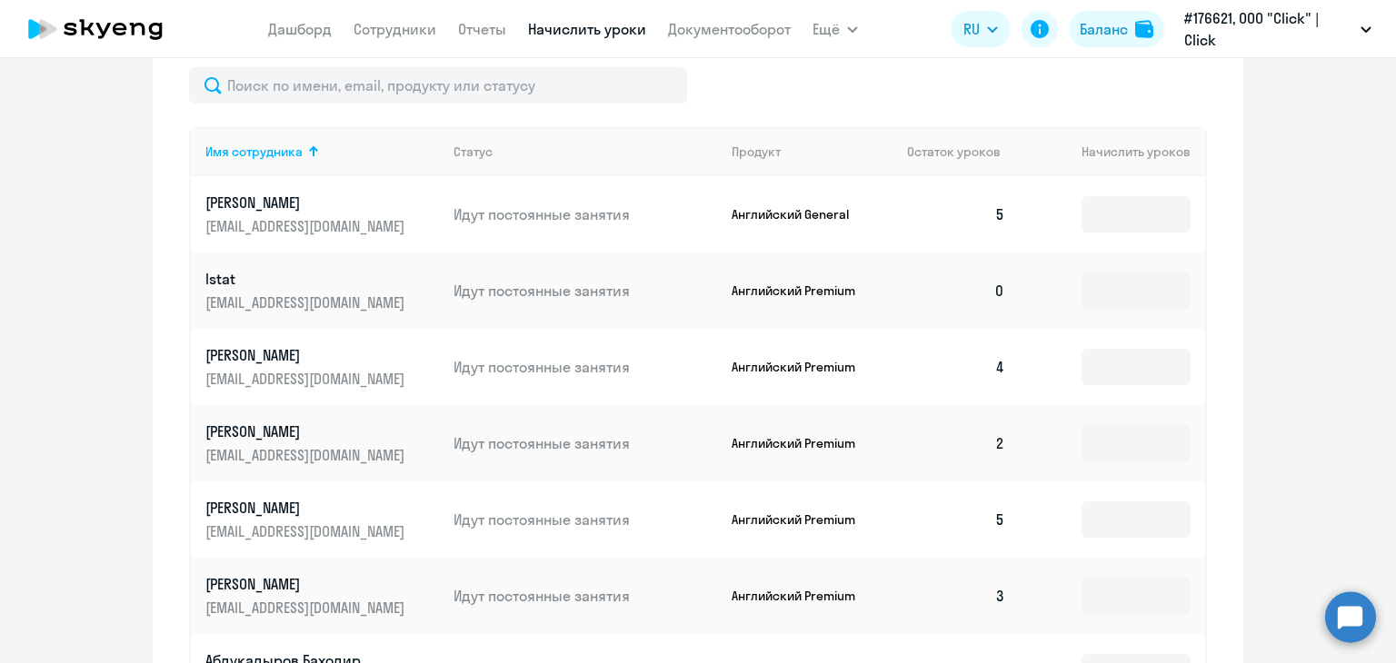
scroll to position [545, 0]
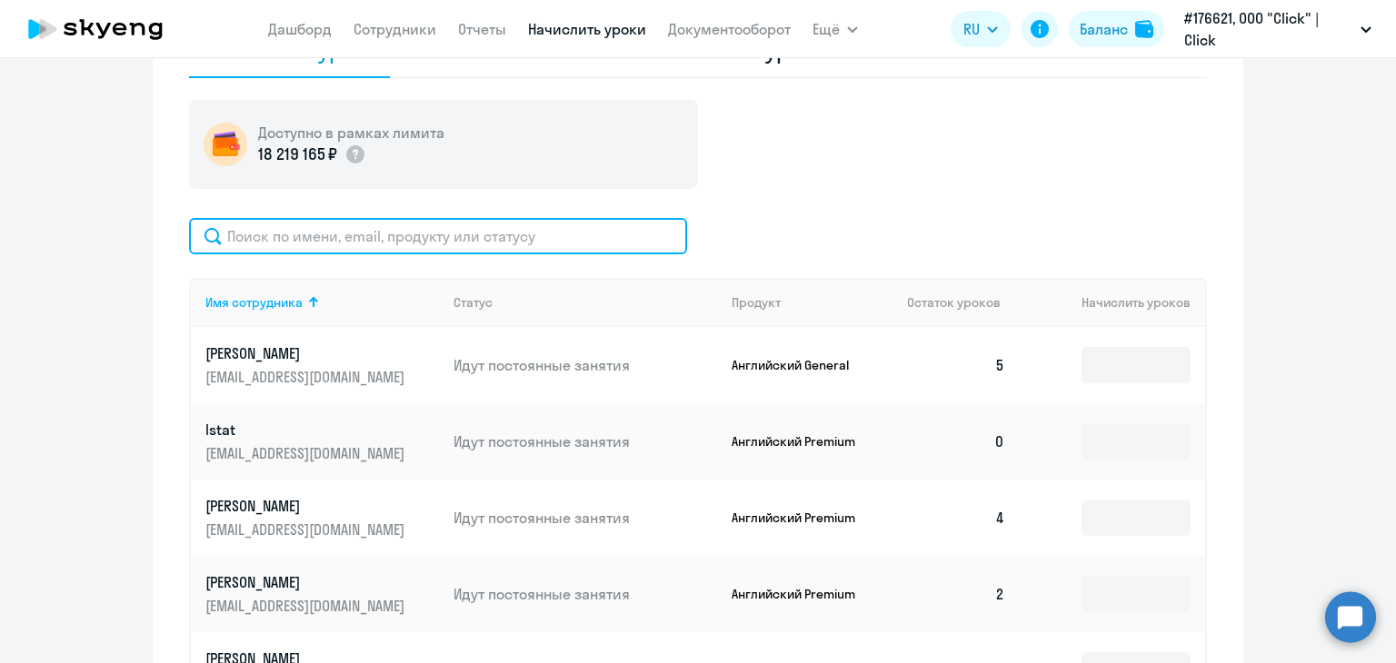
click at [339, 241] on input "text" at bounding box center [438, 236] width 498 height 36
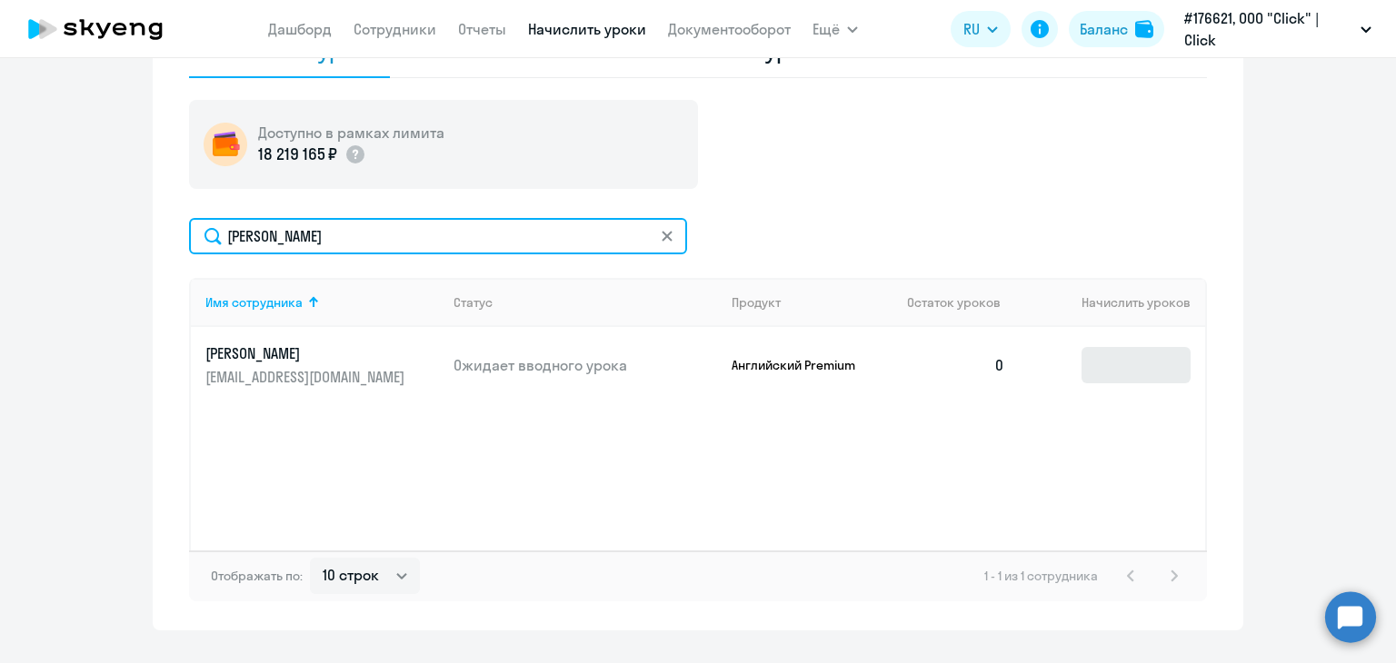
type input "[PERSON_NAME]"
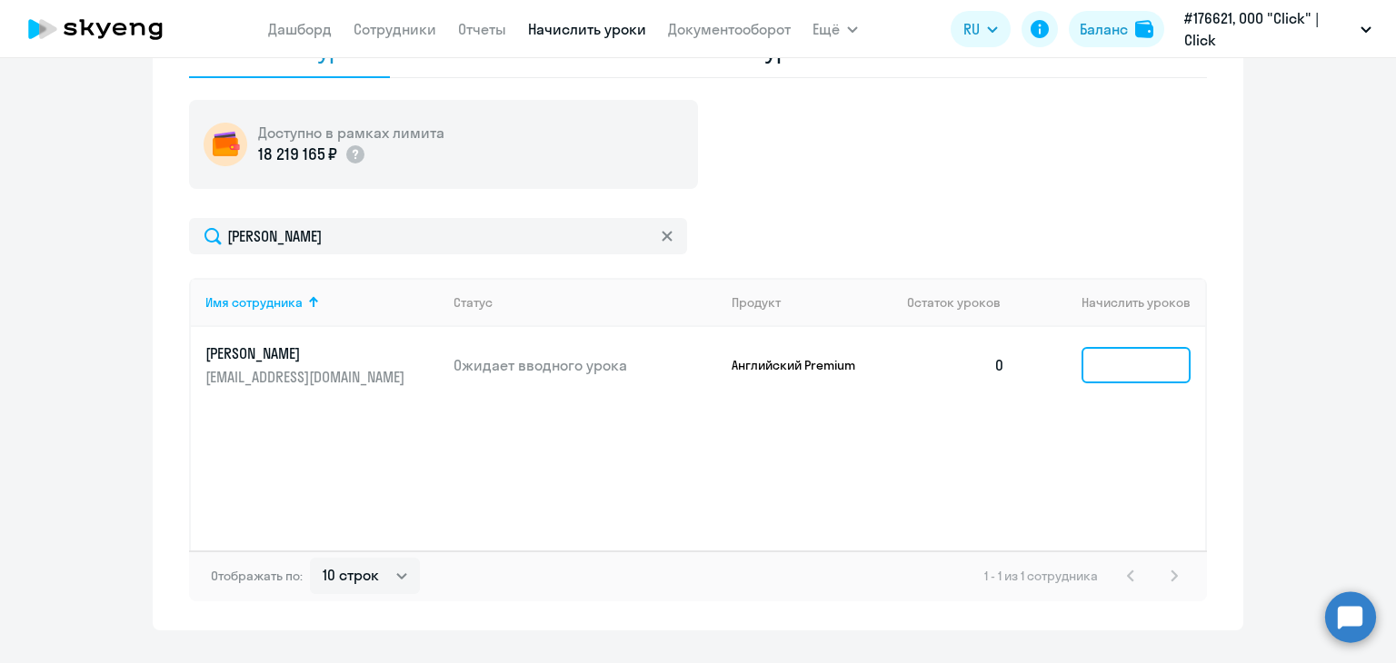
click at [1115, 373] on input at bounding box center [1135, 365] width 109 height 36
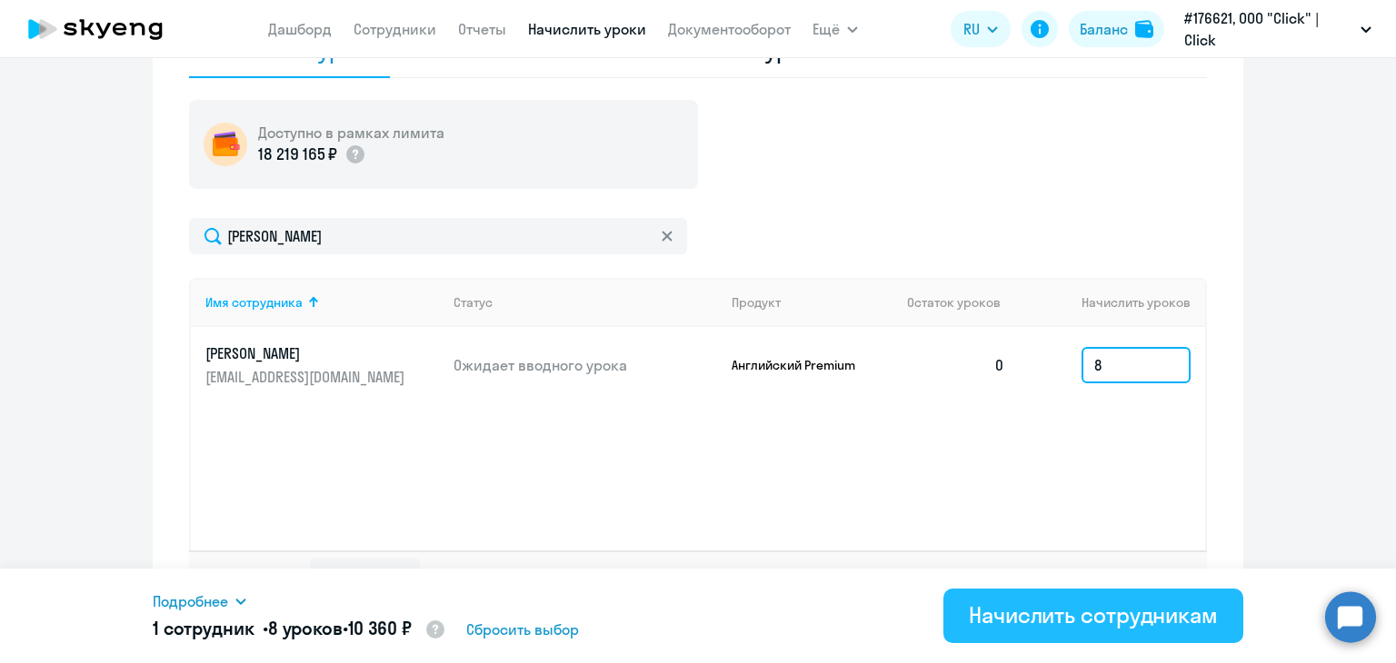
type input "8"
click at [1097, 608] on div "Начислить сотрудникам" at bounding box center [1093, 615] width 249 height 29
